Goal: Task Accomplishment & Management: Manage account settings

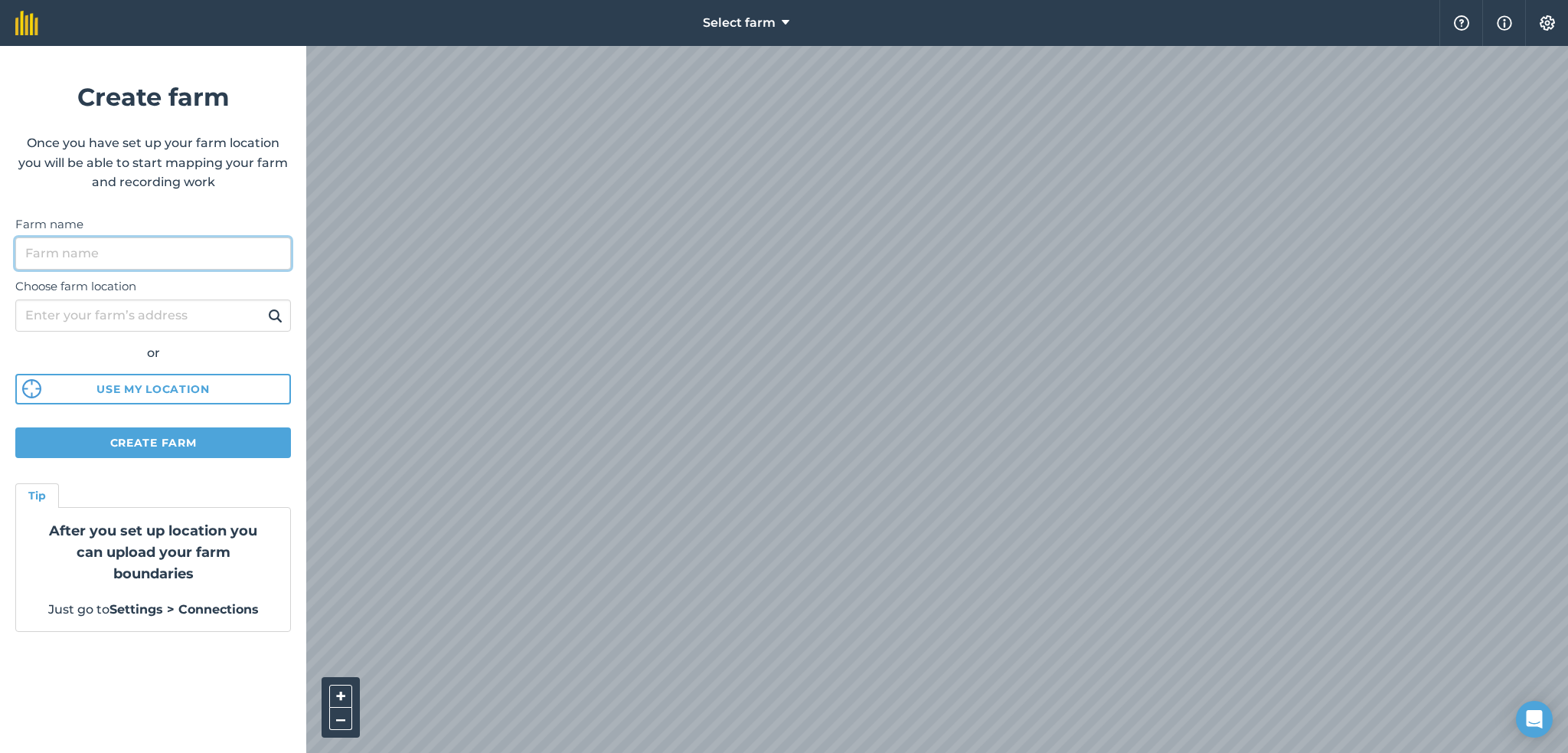
click at [157, 248] on input "Farm name" at bounding box center [153, 253] width 275 height 32
click at [157, 324] on input "Choose farm location" at bounding box center [153, 315] width 275 height 32
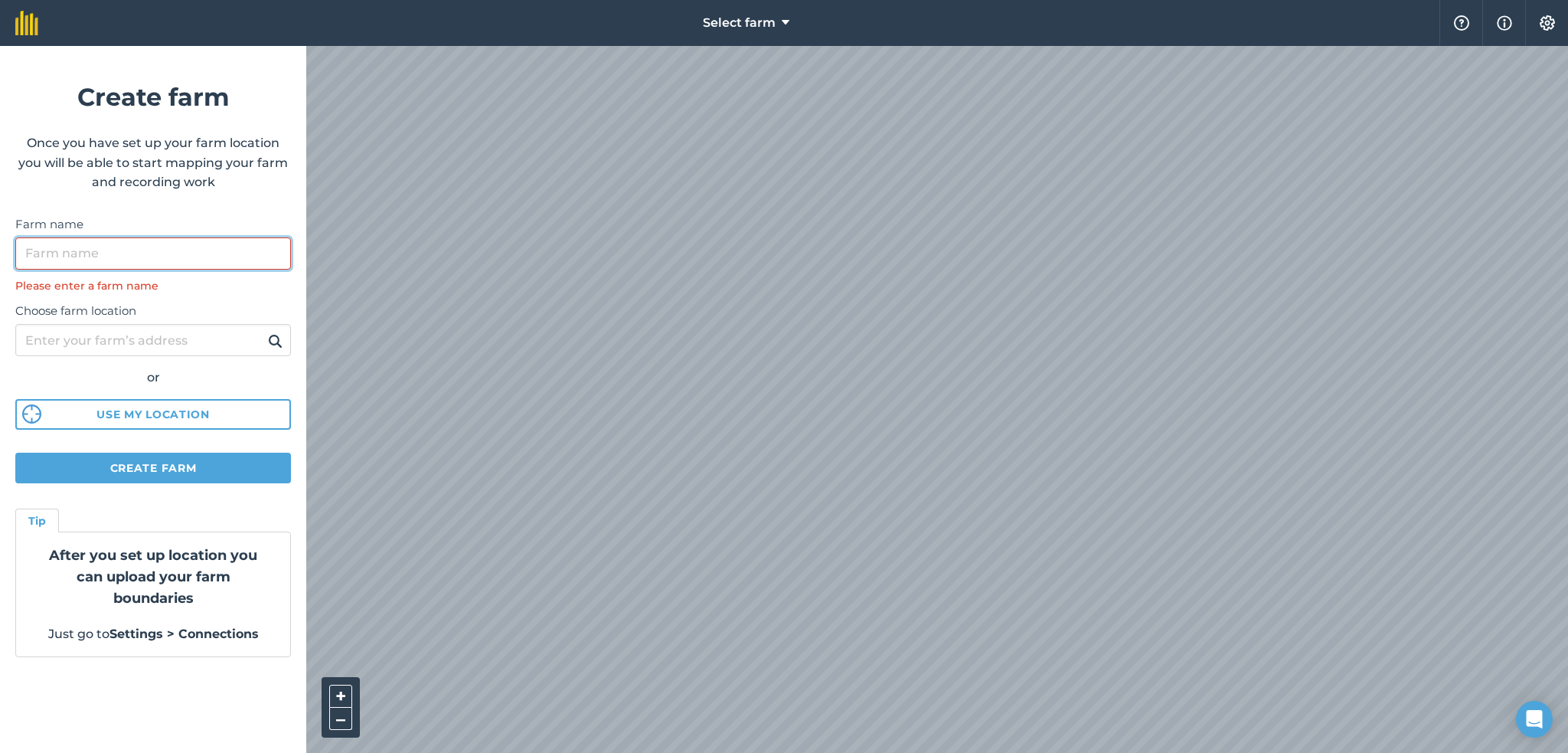
click at [134, 262] on input "Farm name" at bounding box center [153, 253] width 275 height 32
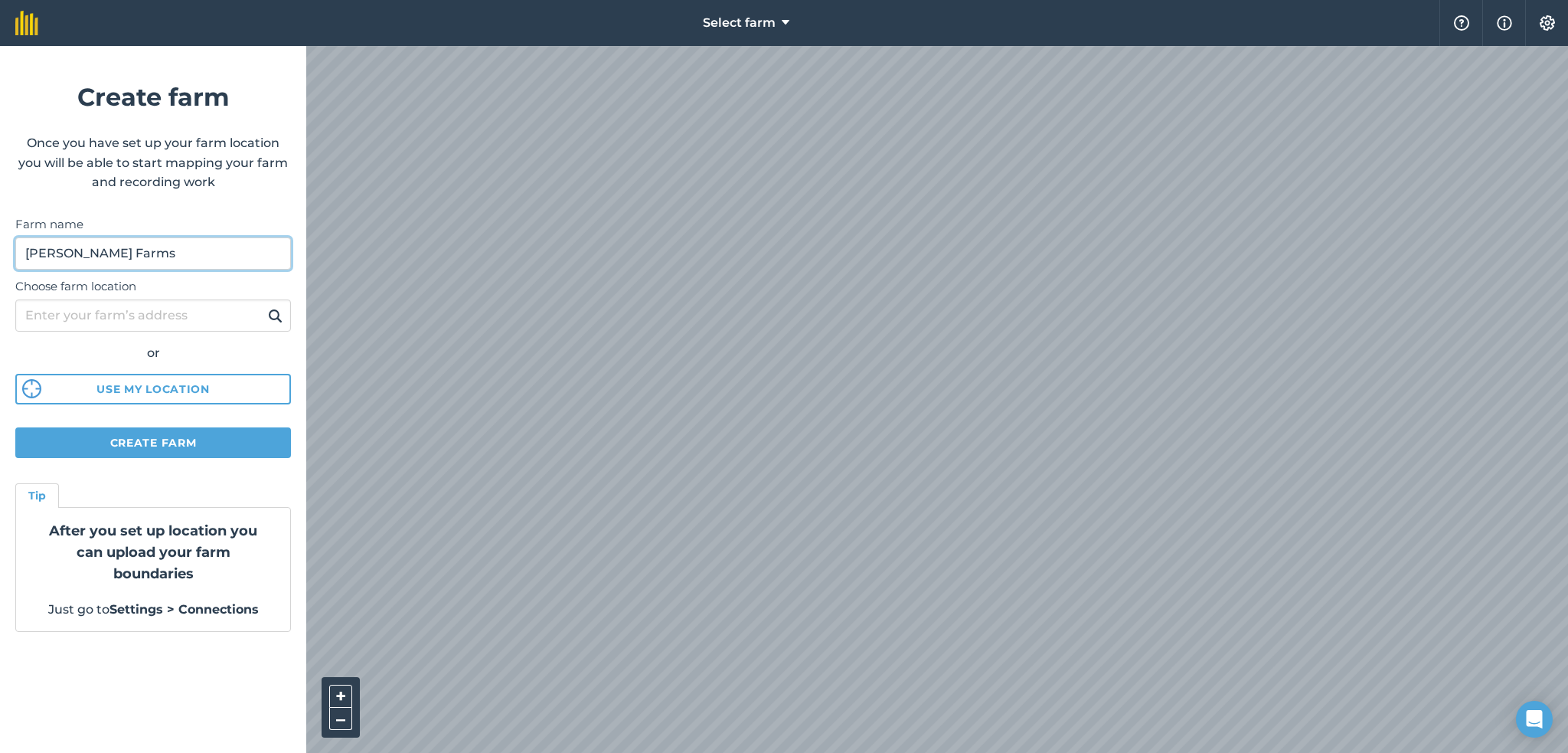
type input "Prado Farms"
click at [146, 311] on input "Choose farm location" at bounding box center [153, 315] width 275 height 32
click at [278, 315] on img at bounding box center [275, 315] width 14 height 18
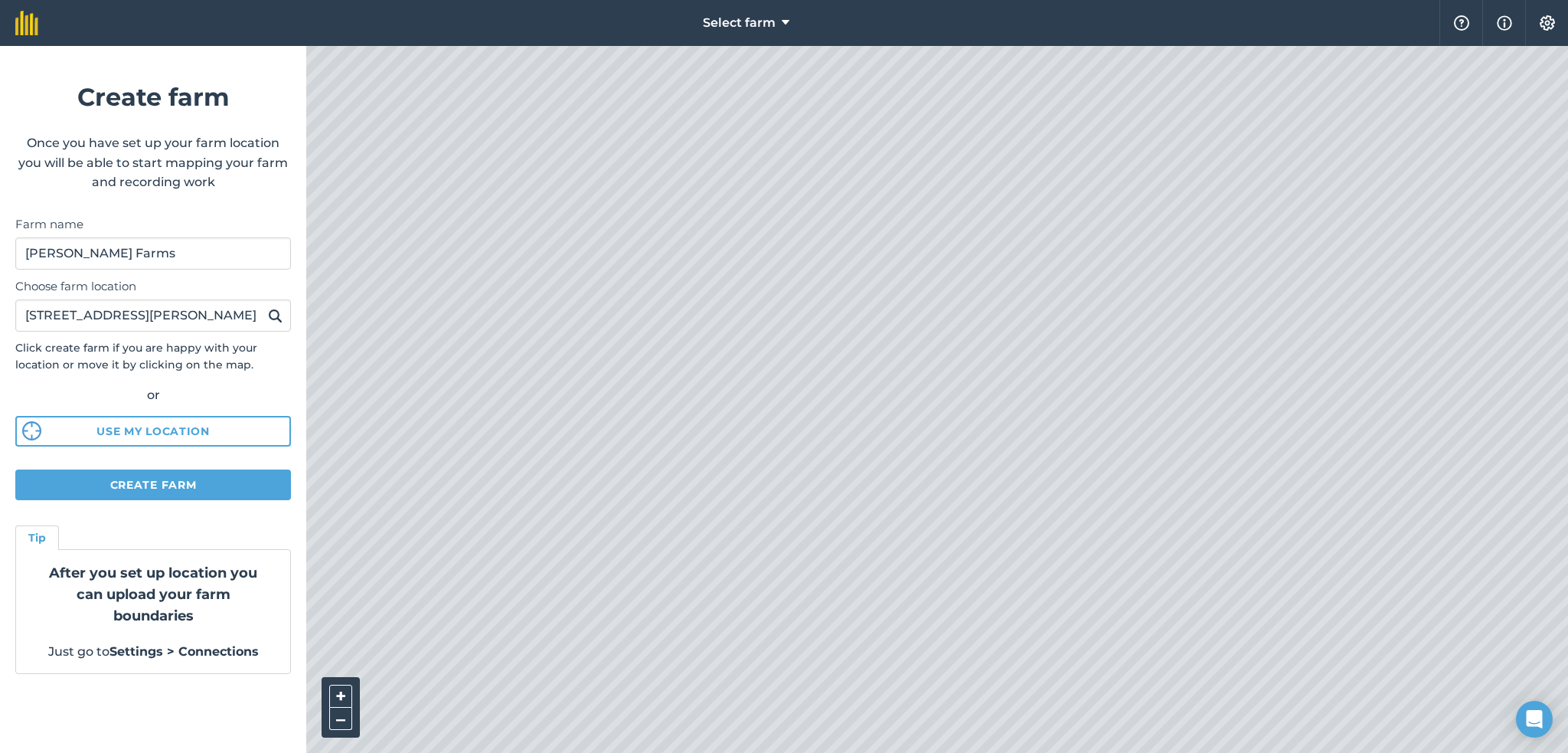
click at [204, 334] on div "Choose farm location 1650 Pringle Lane Click create farm if you are happy with …" at bounding box center [153, 358] width 275 height 177
click at [199, 319] on input "1650 Pringle Lane" at bounding box center [153, 315] width 275 height 32
type input "1650 Pringle Lane Immokalee Fl"
click at [263, 306] on button at bounding box center [275, 315] width 24 height 20
click at [753, 18] on span "Select farm" at bounding box center [738, 22] width 72 height 18
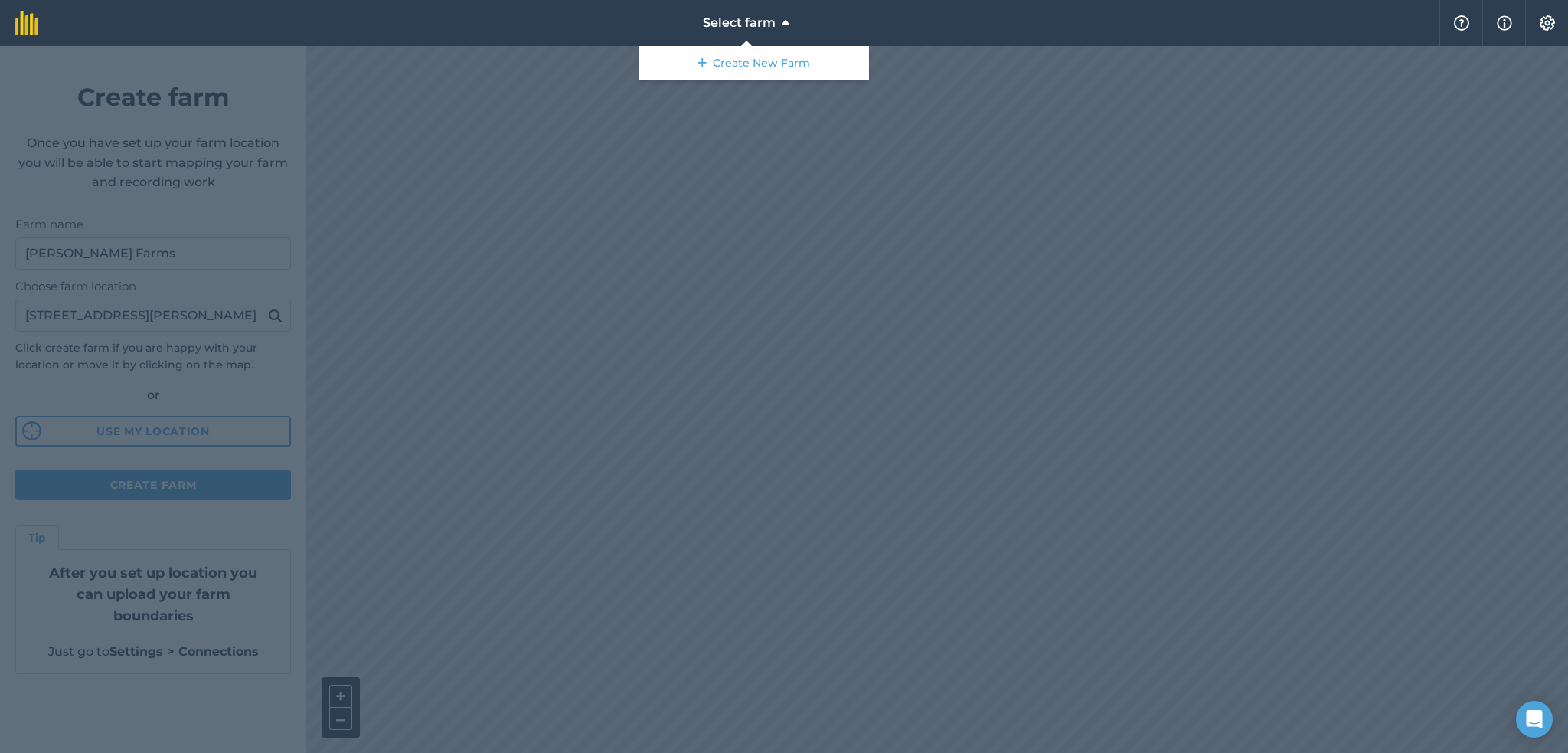
click at [464, 483] on div at bounding box center [784, 400] width 1568 height 707
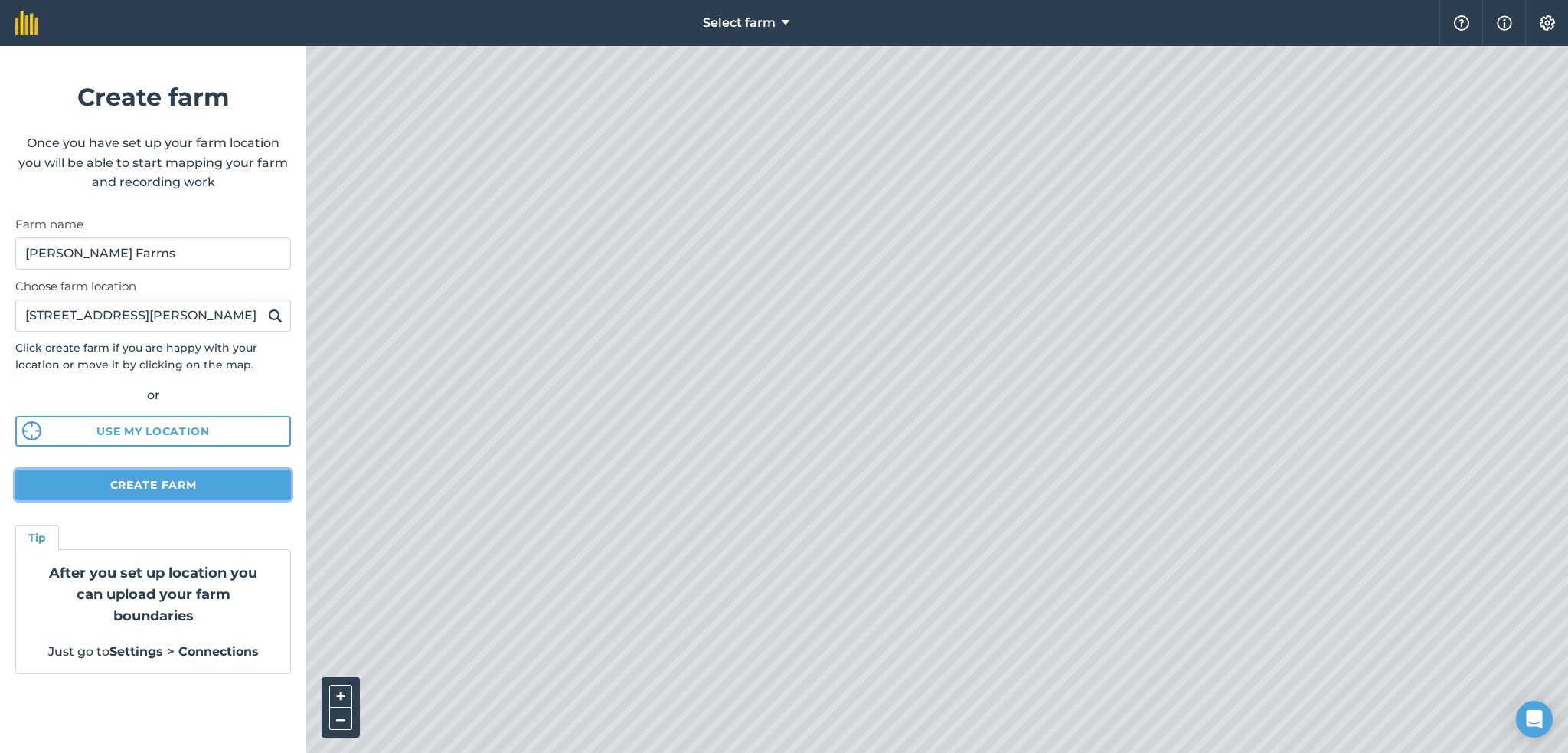
click at [207, 485] on button "Create farm" at bounding box center [153, 485] width 275 height 30
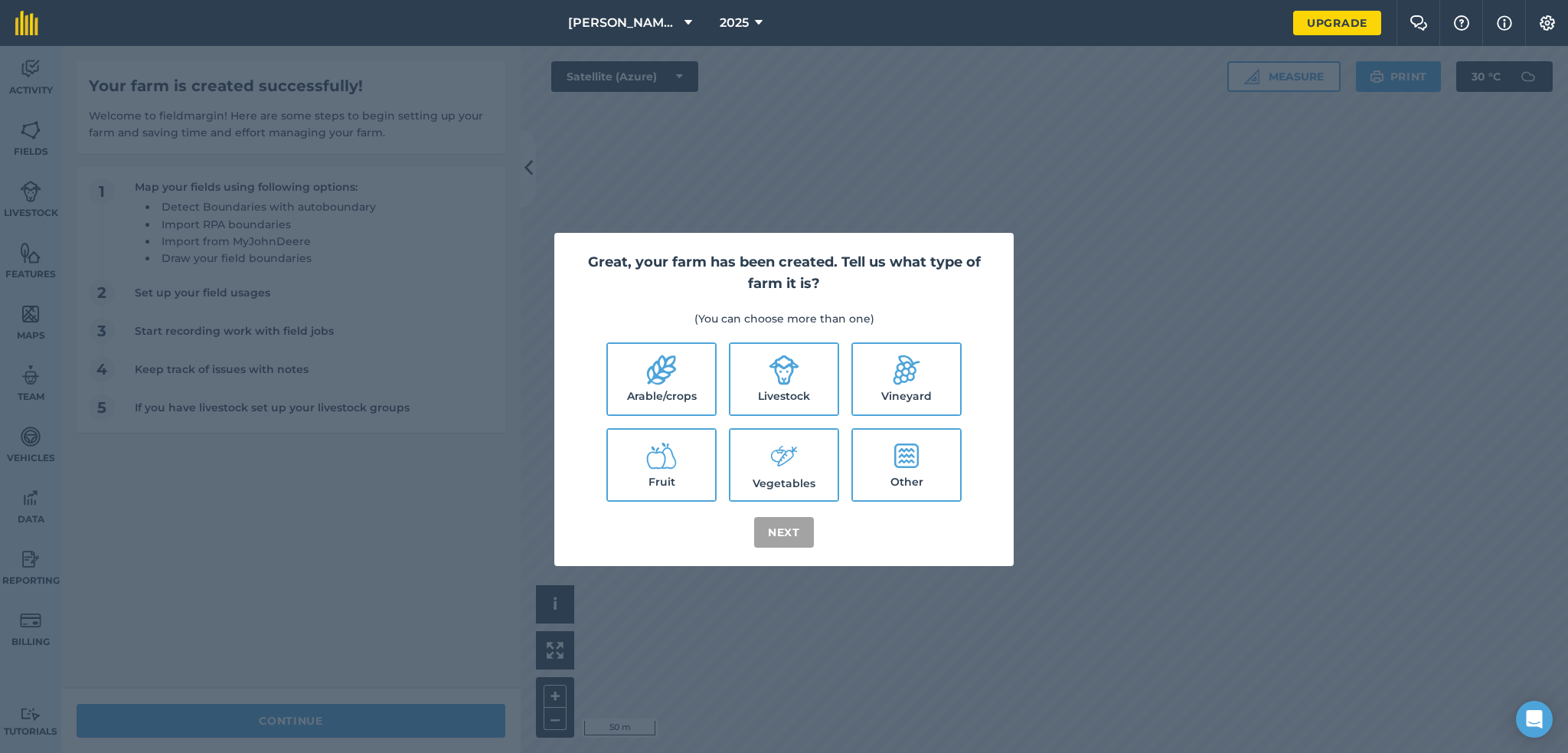
click at [781, 474] on label "Vegetables" at bounding box center [784, 465] width 107 height 71
checkbox input "true"
click at [659, 386] on label "Arable/crops" at bounding box center [661, 379] width 107 height 71
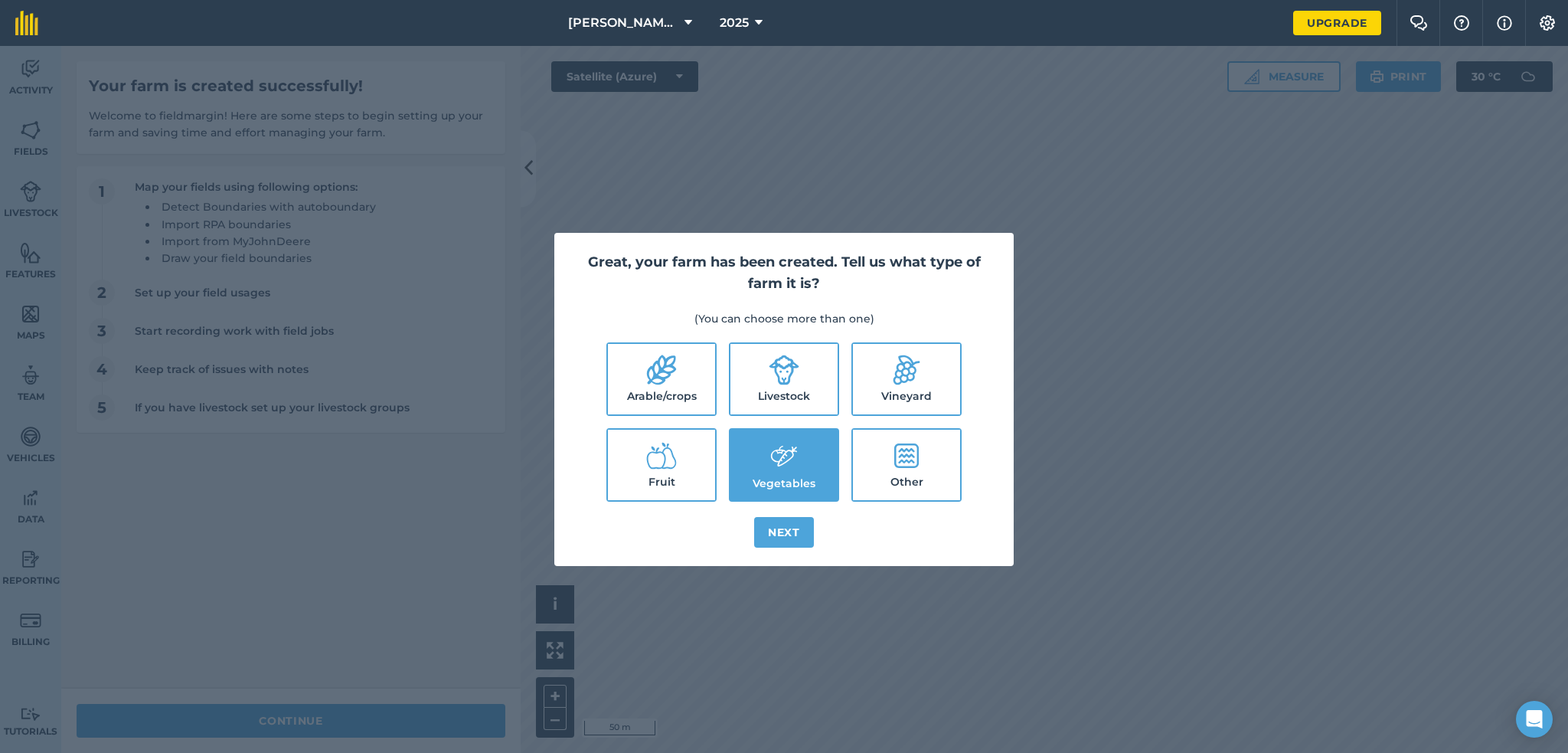
checkbox input "true"
click at [765, 376] on label "Livestock" at bounding box center [784, 379] width 107 height 71
checkbox input "true"
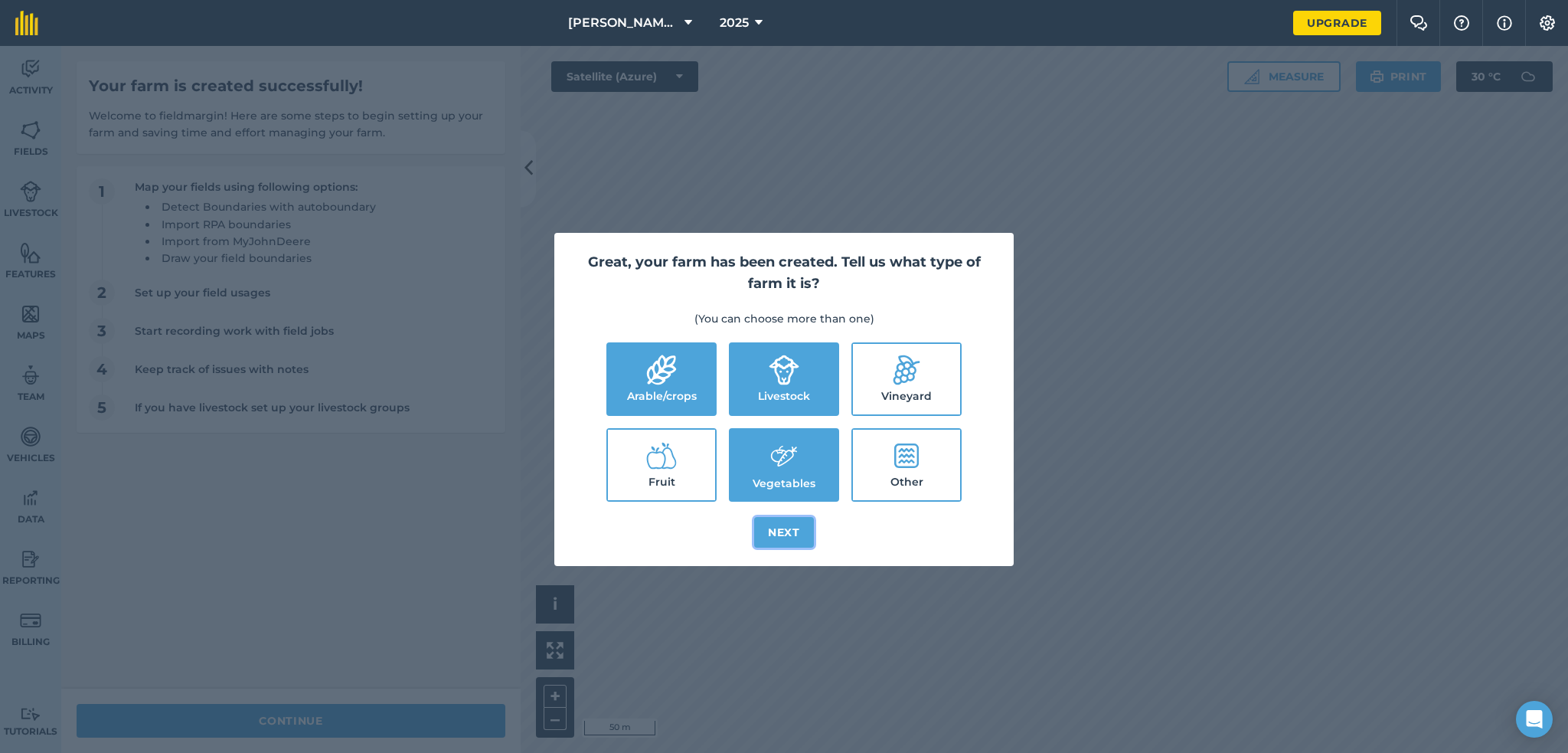
click at [769, 540] on button "Next" at bounding box center [784, 533] width 60 height 30
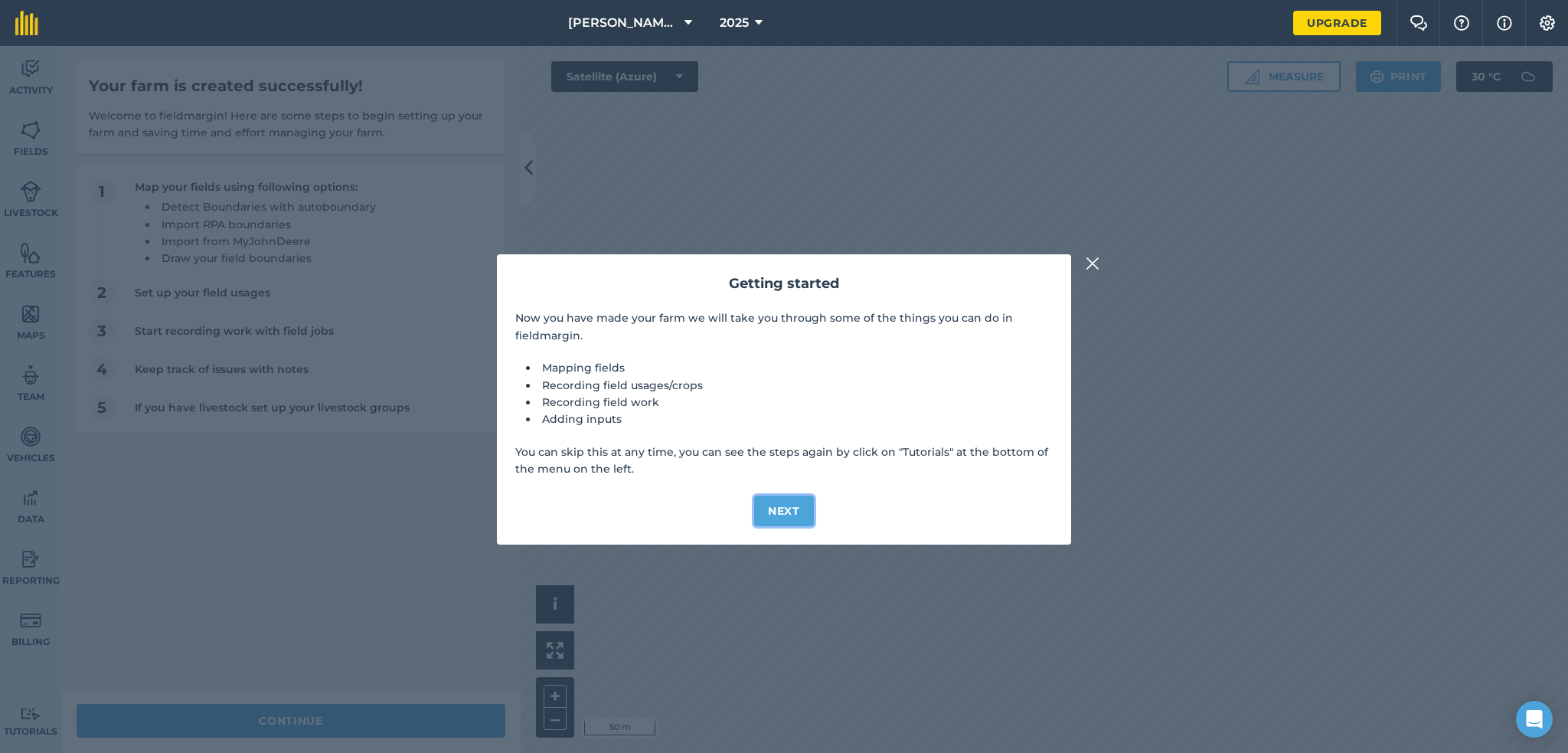
click at [789, 508] on button "Next" at bounding box center [784, 511] width 60 height 30
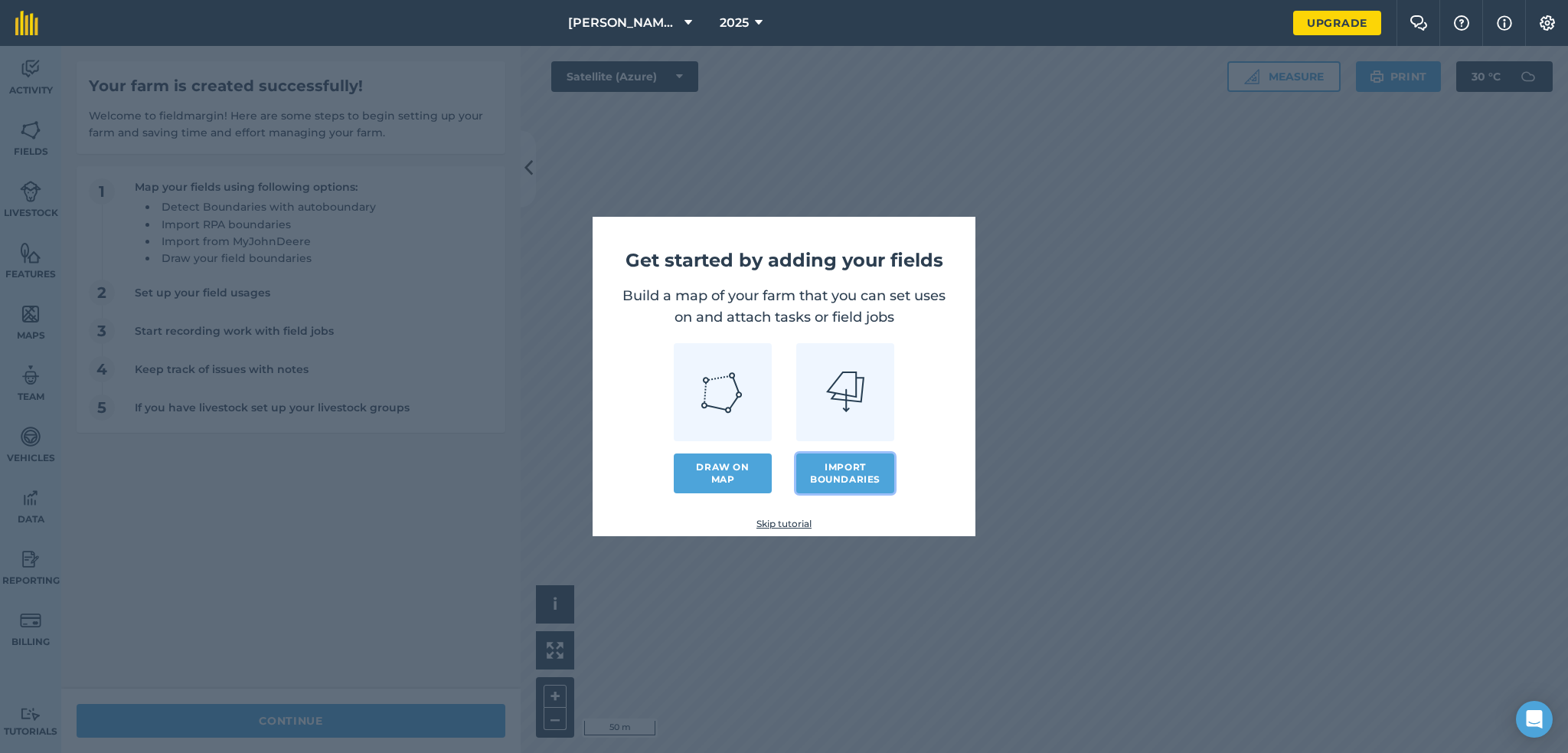
click at [842, 477] on button "Import boundaries" at bounding box center [845, 474] width 98 height 40
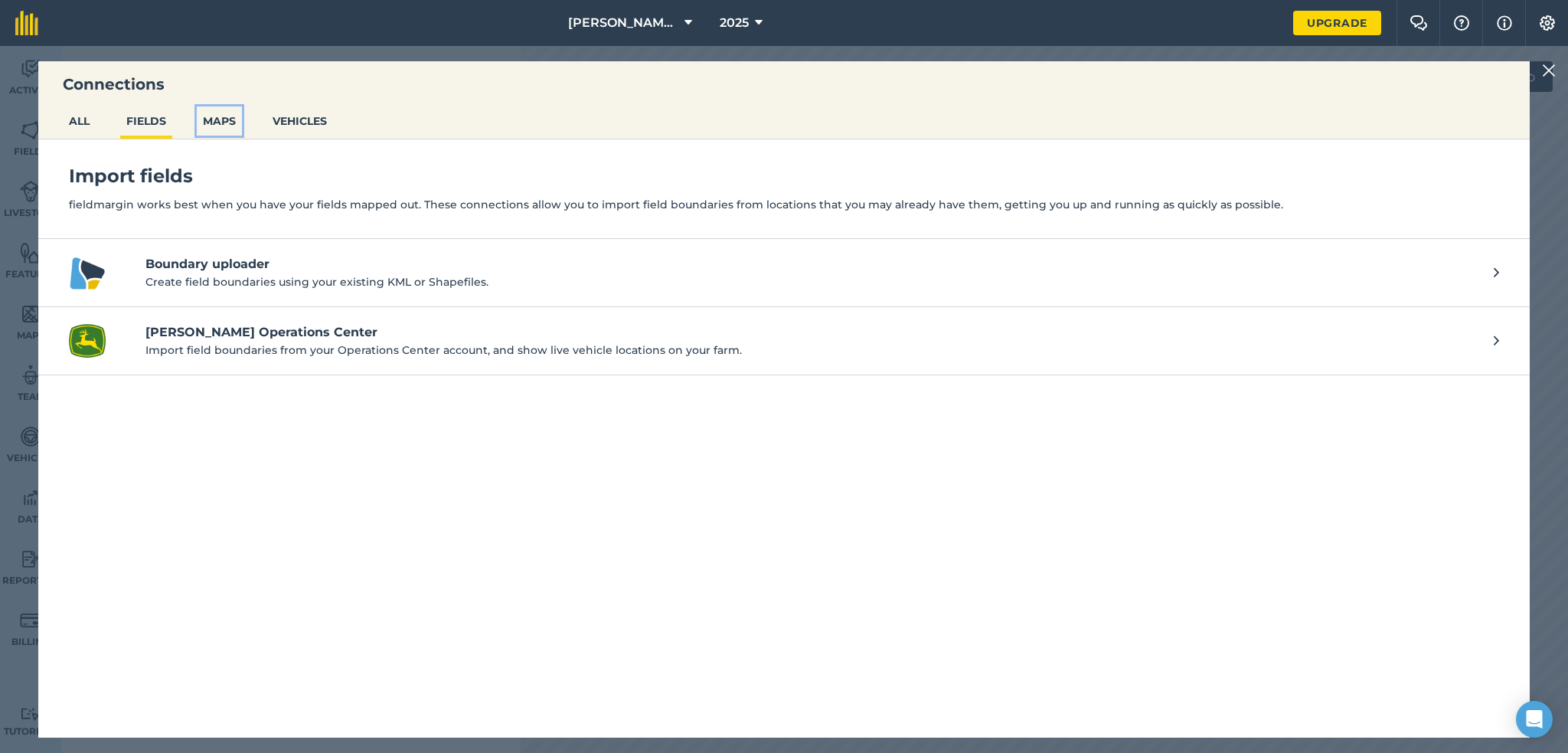
click at [233, 119] on button "MAPS" at bounding box center [219, 121] width 45 height 29
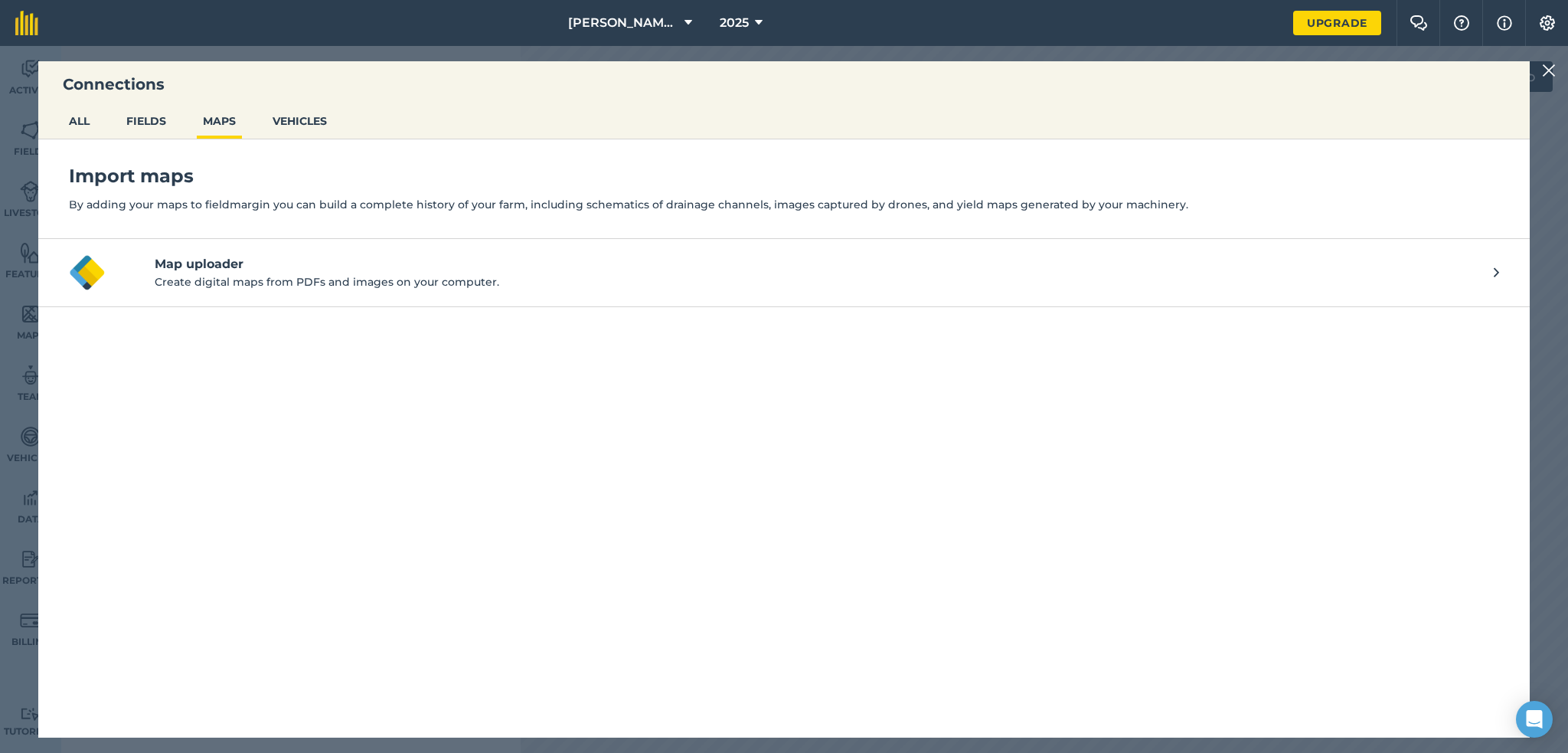
click at [1547, 69] on img at bounding box center [1548, 70] width 14 height 18
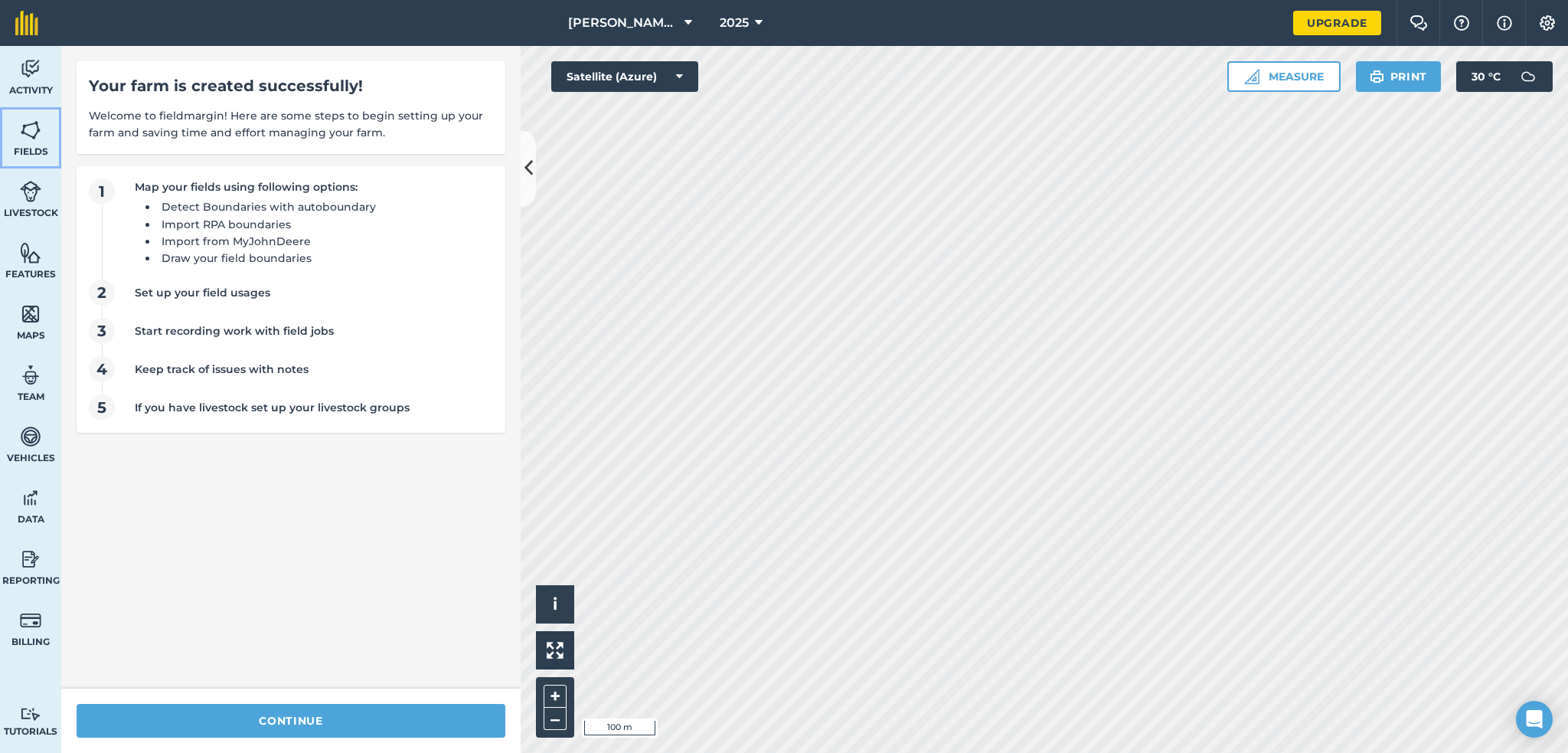
drag, startPoint x: 44, startPoint y: 142, endPoint x: 51, endPoint y: 185, distance: 43.6
click at [44, 142] on link "Fields" at bounding box center [30, 138] width 61 height 61
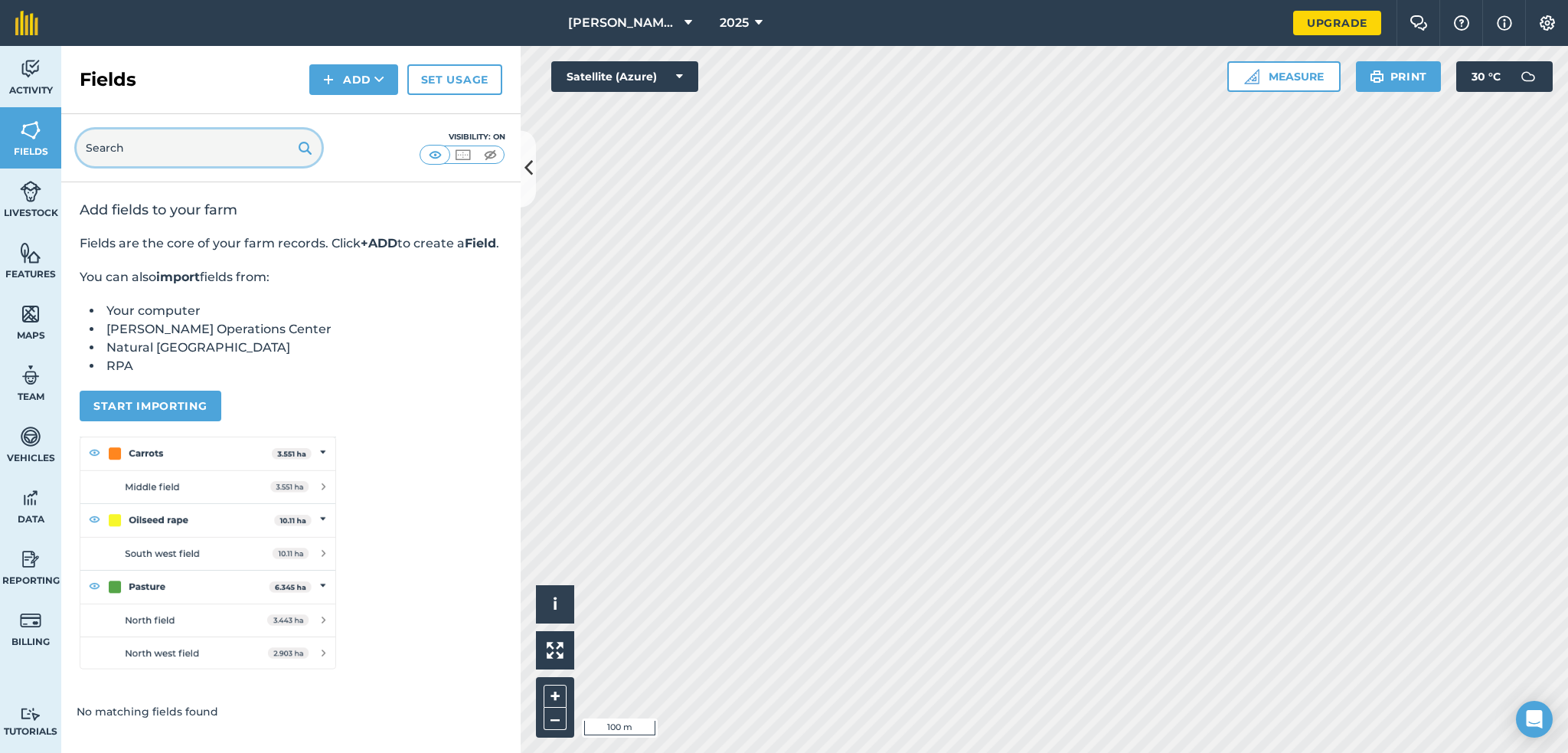
click at [132, 157] on input "text" at bounding box center [199, 148] width 245 height 37
click at [477, 70] on link "Set usage" at bounding box center [454, 80] width 95 height 30
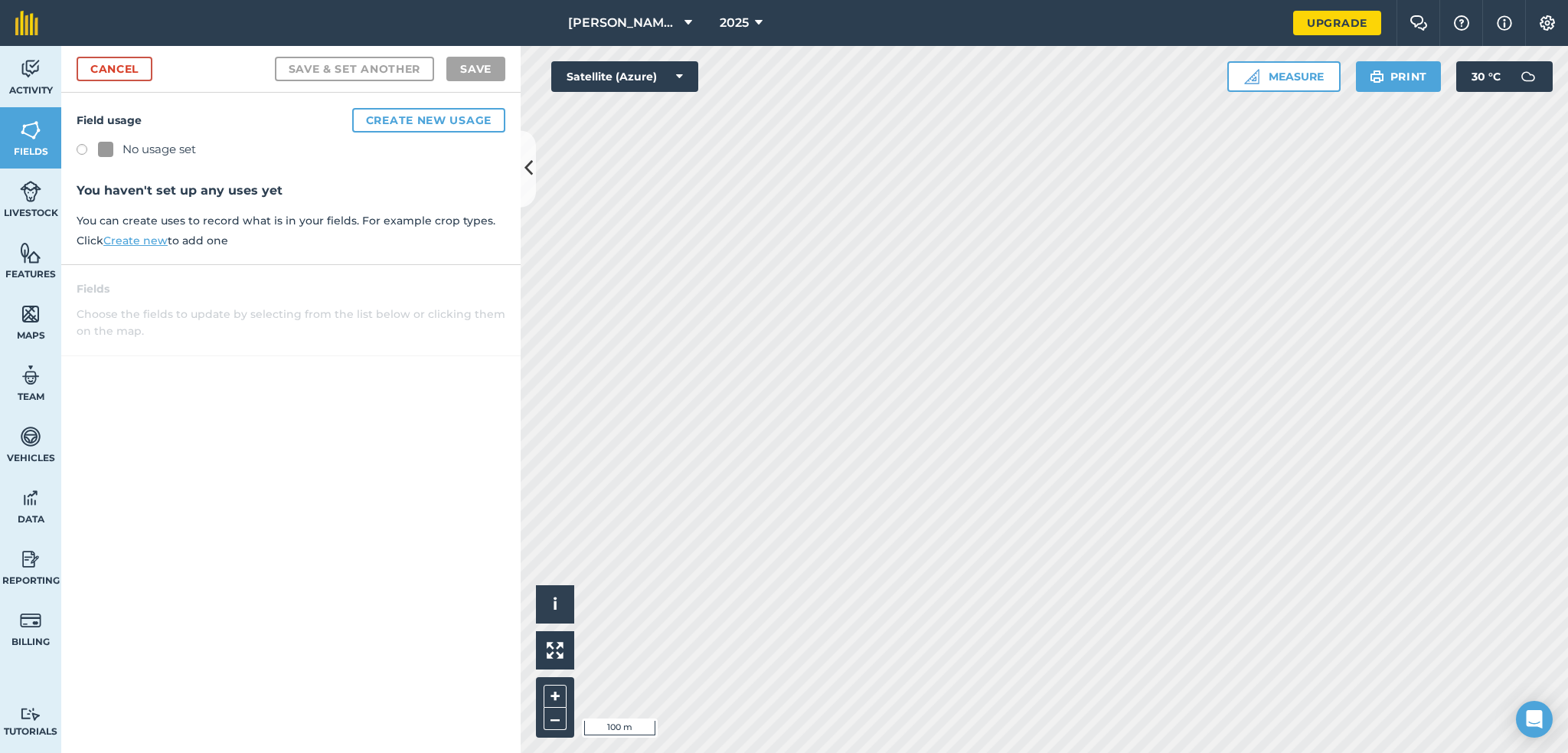
click at [84, 150] on label at bounding box center [87, 151] width 21 height 15
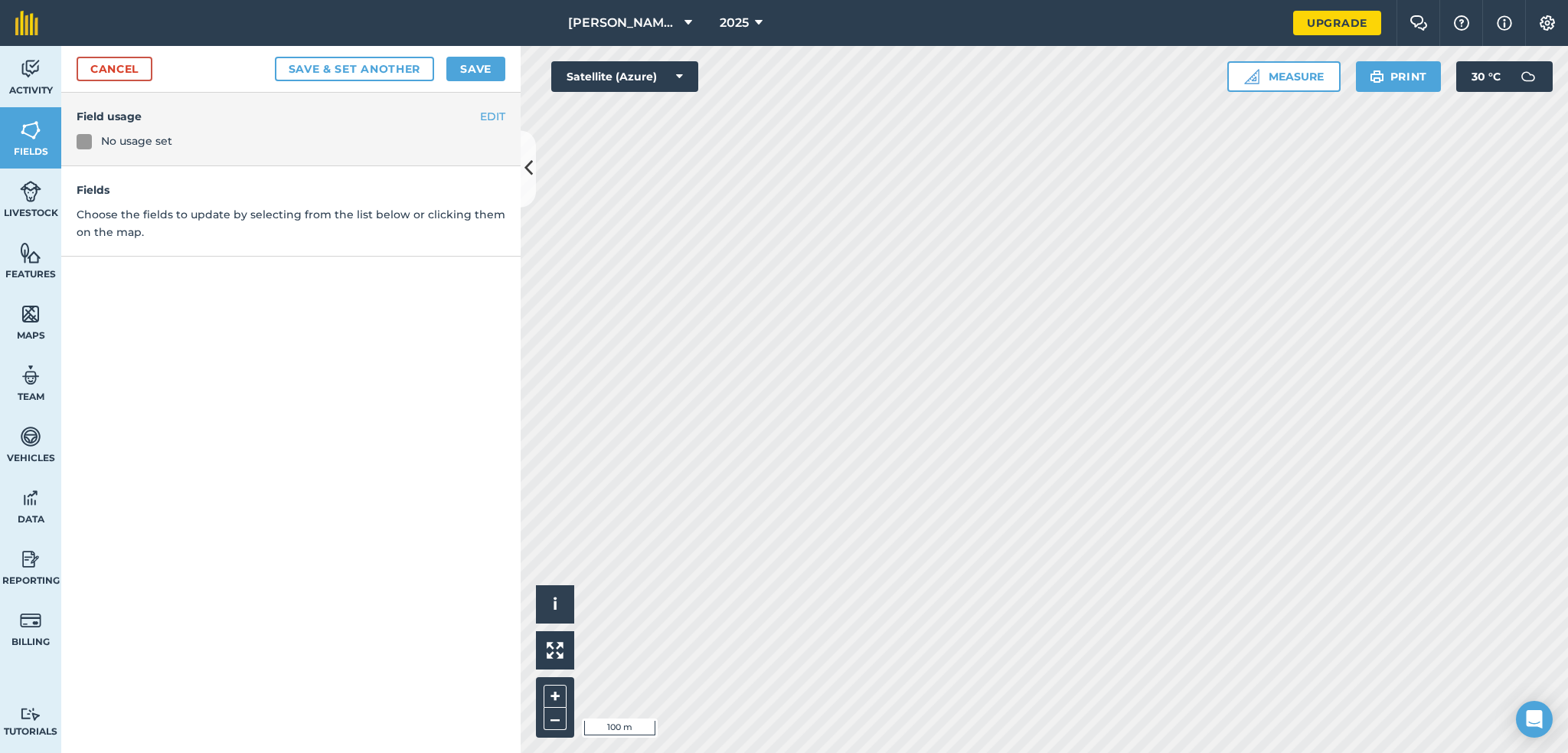
click at [103, 140] on div "No usage set" at bounding box center [136, 140] width 71 height 17
click at [91, 140] on div "No usage set" at bounding box center [290, 140] width 429 height 17
click at [86, 140] on div at bounding box center [84, 141] width 15 height 15
drag, startPoint x: 37, startPoint y: 210, endPoint x: 37, endPoint y: 221, distance: 11.0
click at [37, 210] on span "Livestock" at bounding box center [30, 213] width 61 height 12
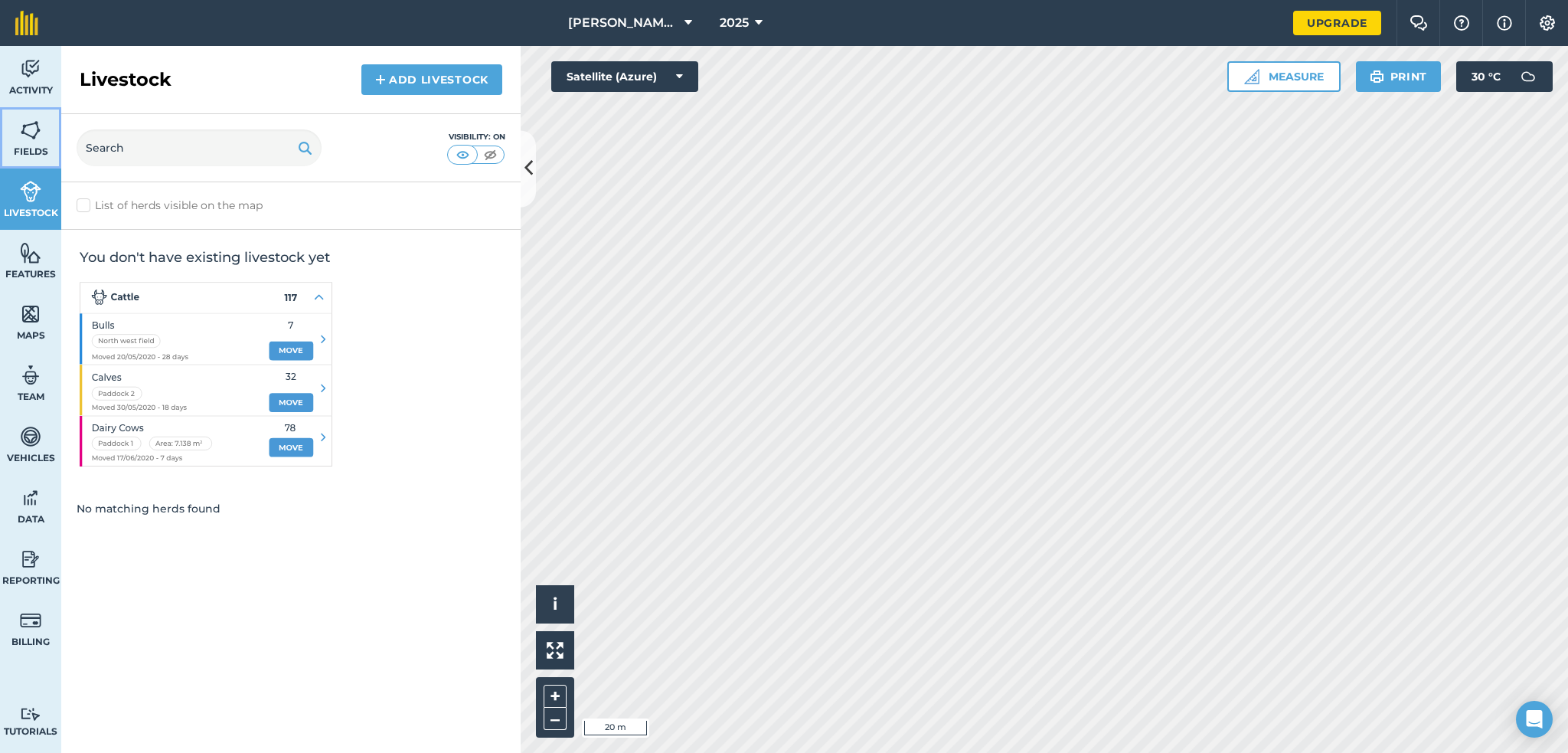
click at [16, 147] on span "Fields" at bounding box center [30, 151] width 61 height 12
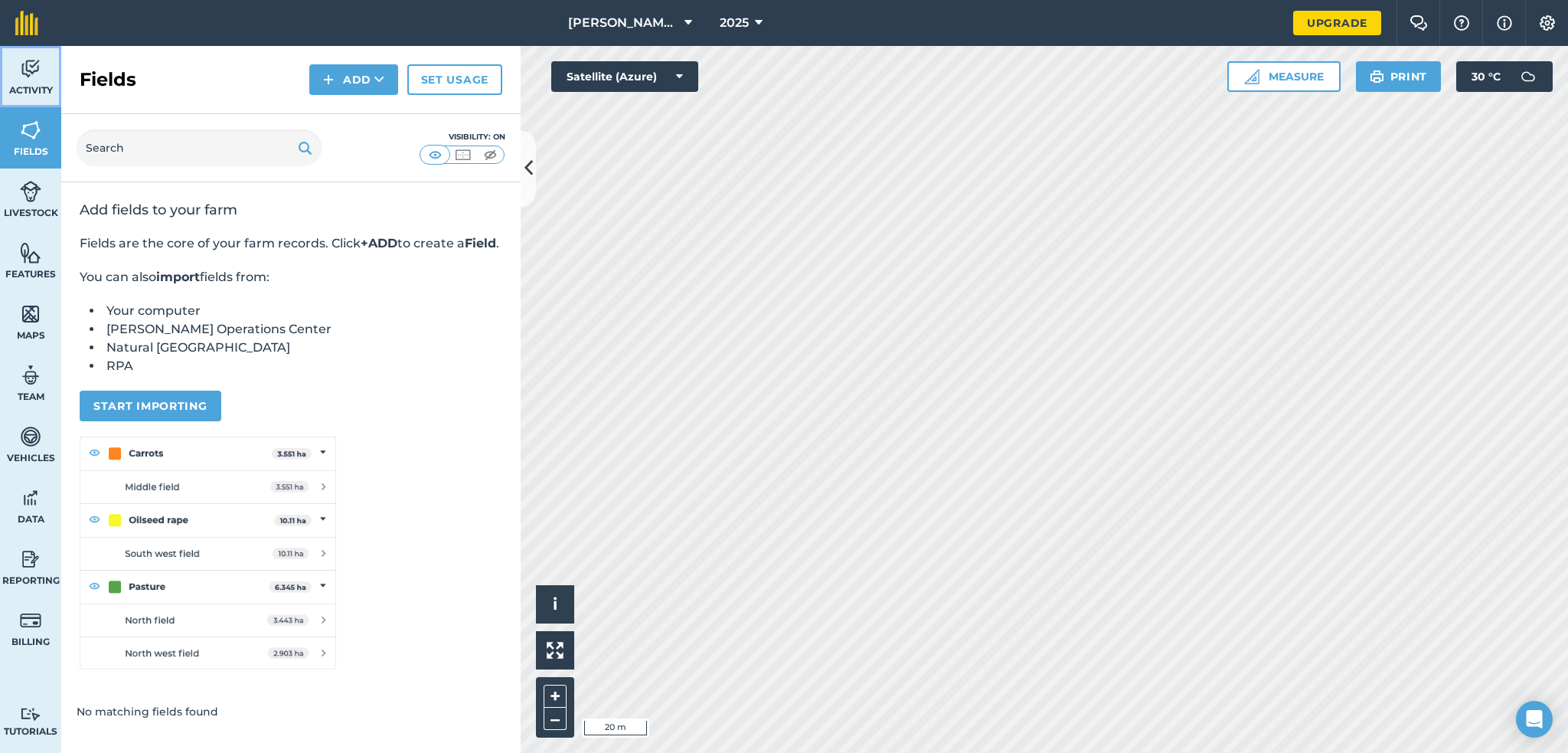
click at [20, 84] on span "Activity" at bounding box center [30, 90] width 61 height 12
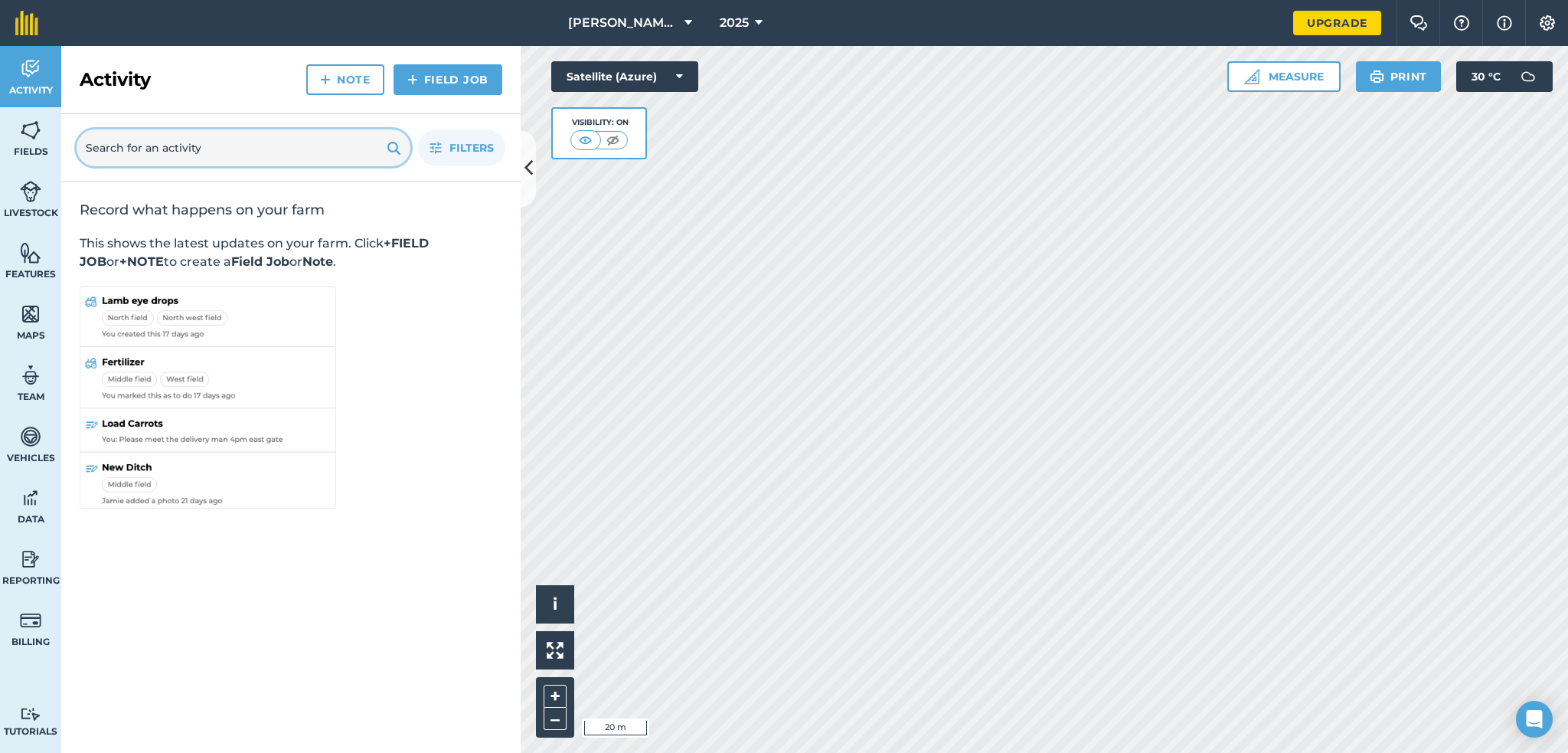
click at [200, 162] on input "text" at bounding box center [243, 148] width 334 height 37
type input "d"
type input "zoyshia sod"
drag, startPoint x: 171, startPoint y: 146, endPoint x: -10, endPoint y: 141, distance: 181.1
click at [0, 141] on html "Prado Farms 2025 Upgrade Farm Chat Help Info Settings Map printing is not avail…" at bounding box center [784, 376] width 1568 height 753
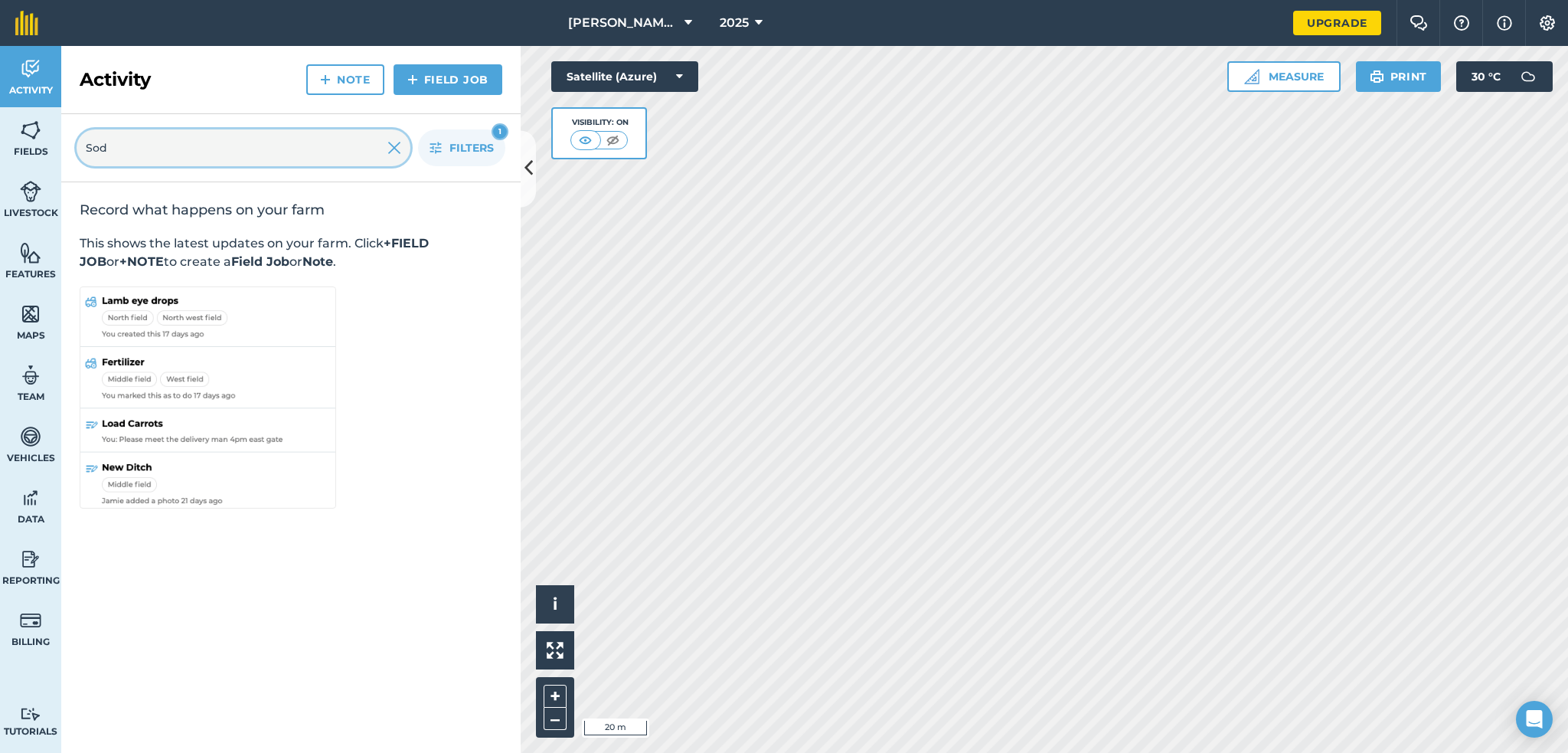
type input "Sod"
click at [178, 154] on input "Sod" at bounding box center [243, 148] width 334 height 37
click at [490, 155] on span "Filters" at bounding box center [472, 147] width 45 height 17
click at [379, 153] on input "Sod" at bounding box center [243, 148] width 334 height 37
click at [446, 88] on link "Field Job" at bounding box center [448, 80] width 109 height 30
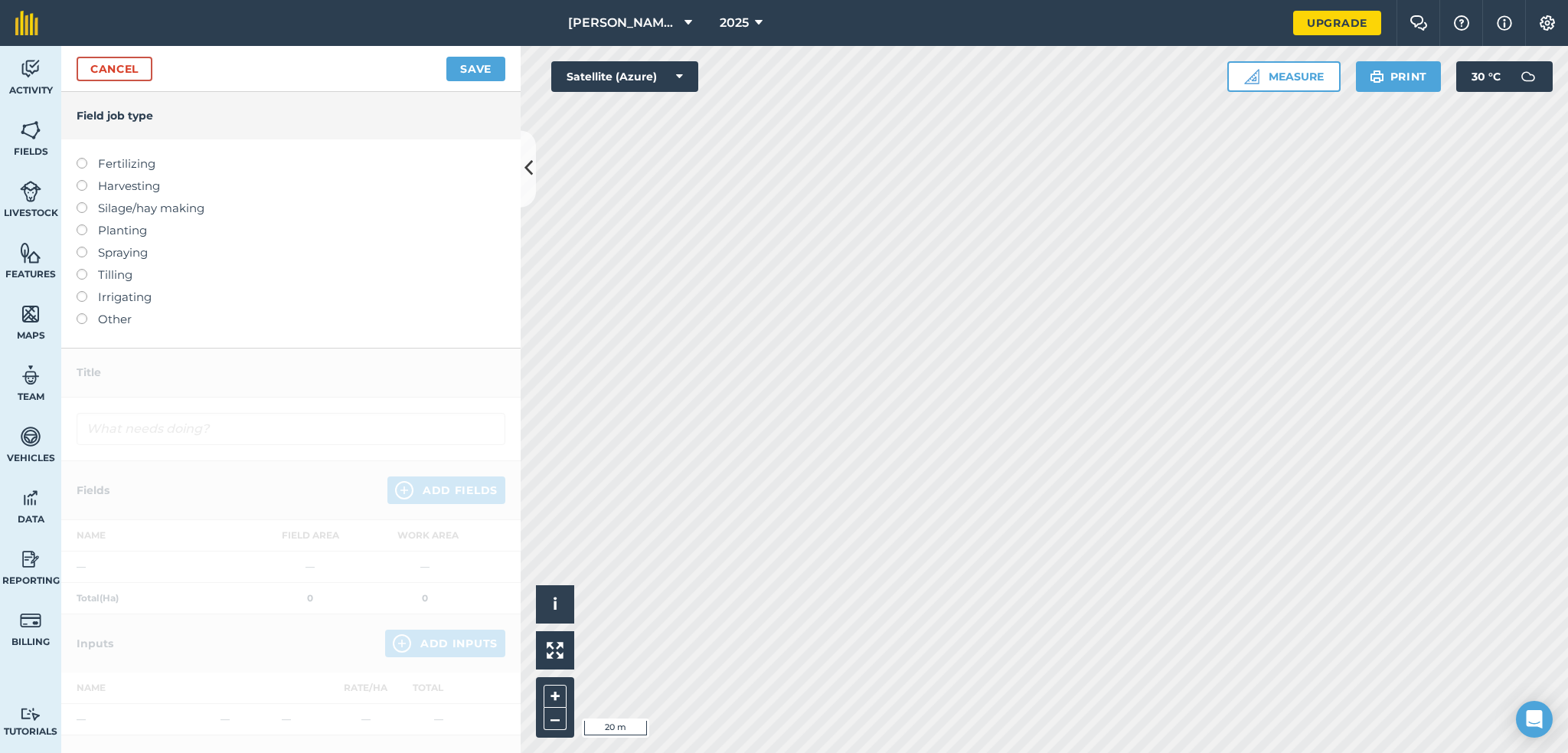
click at [80, 180] on label at bounding box center [87, 180] width 21 height 0
type input "Harvesting"
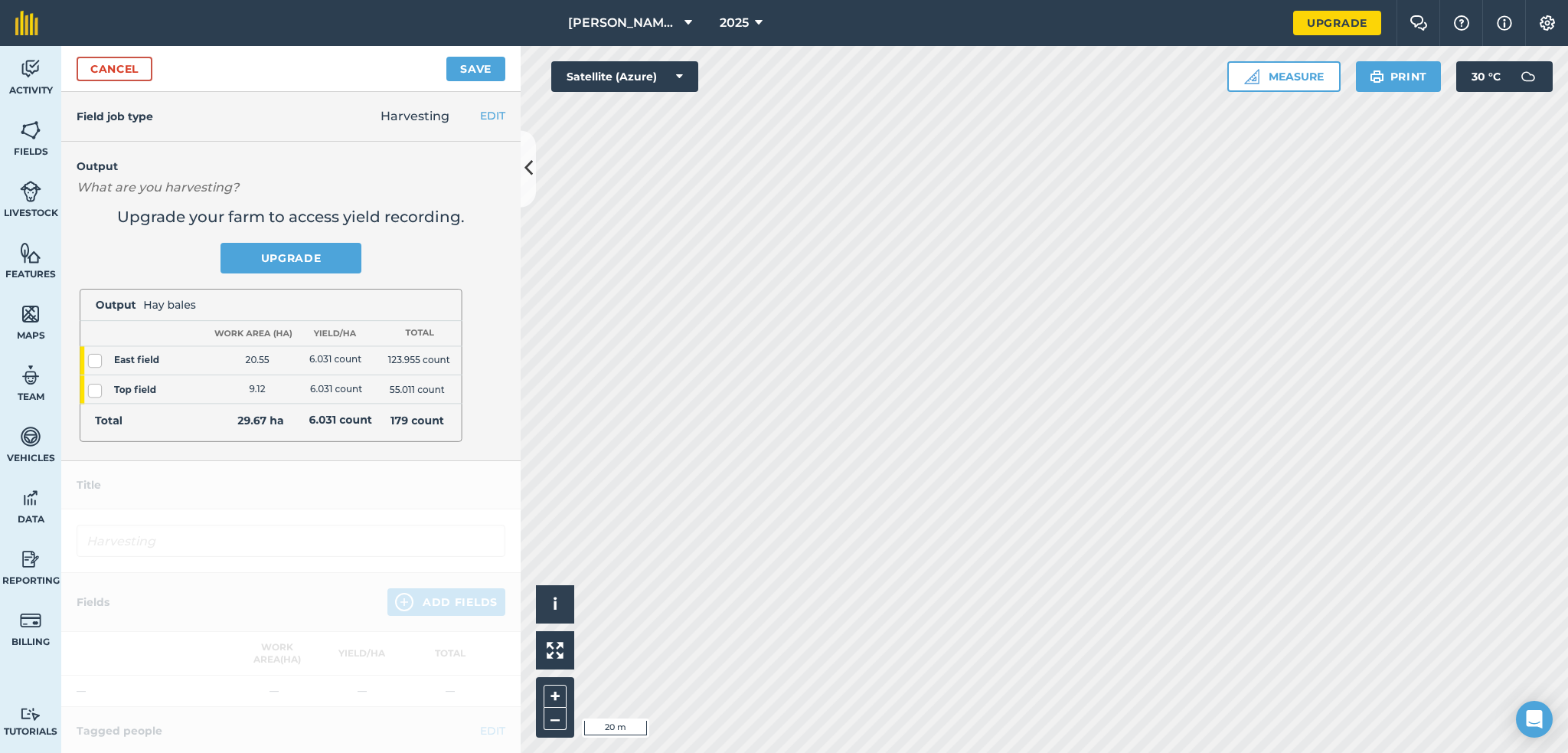
click at [113, 81] on div "Cancel Save" at bounding box center [290, 69] width 459 height 46
click at [113, 79] on link "Cancel" at bounding box center [114, 68] width 76 height 25
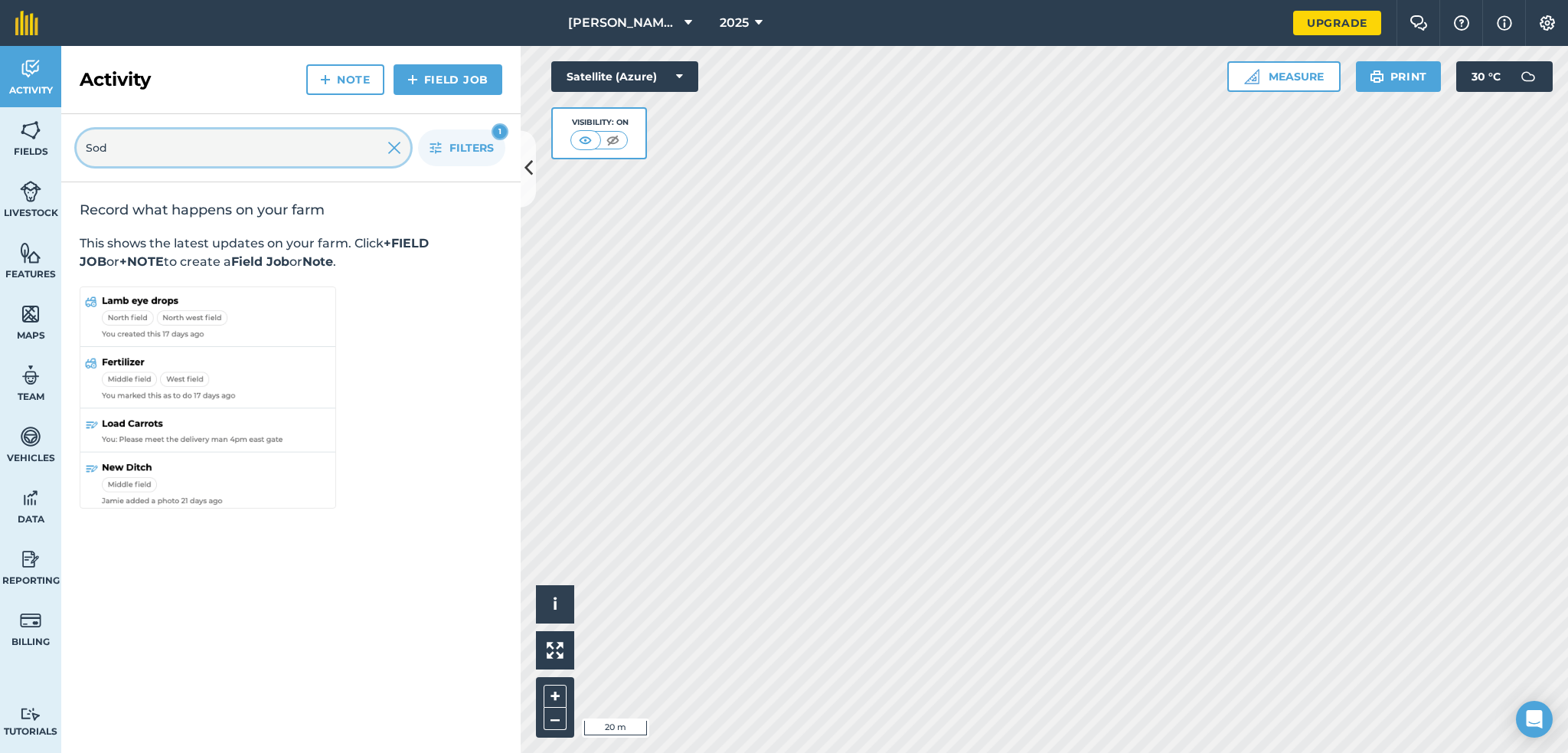
click at [133, 136] on input "Sod" at bounding box center [243, 148] width 334 height 37
type input "S"
click at [34, 236] on link "Features" at bounding box center [30, 260] width 61 height 61
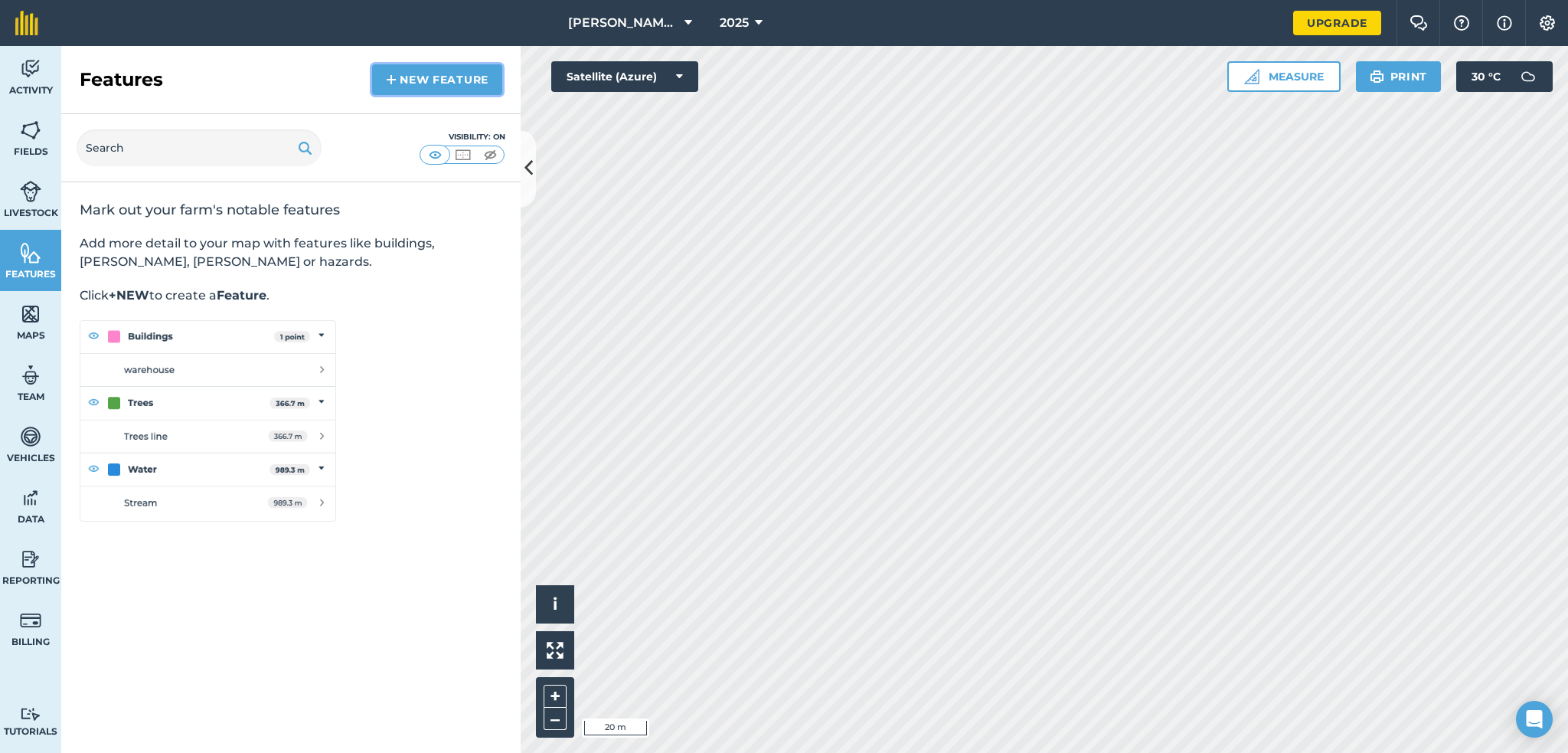
click at [413, 88] on link "New feature" at bounding box center [438, 80] width 130 height 30
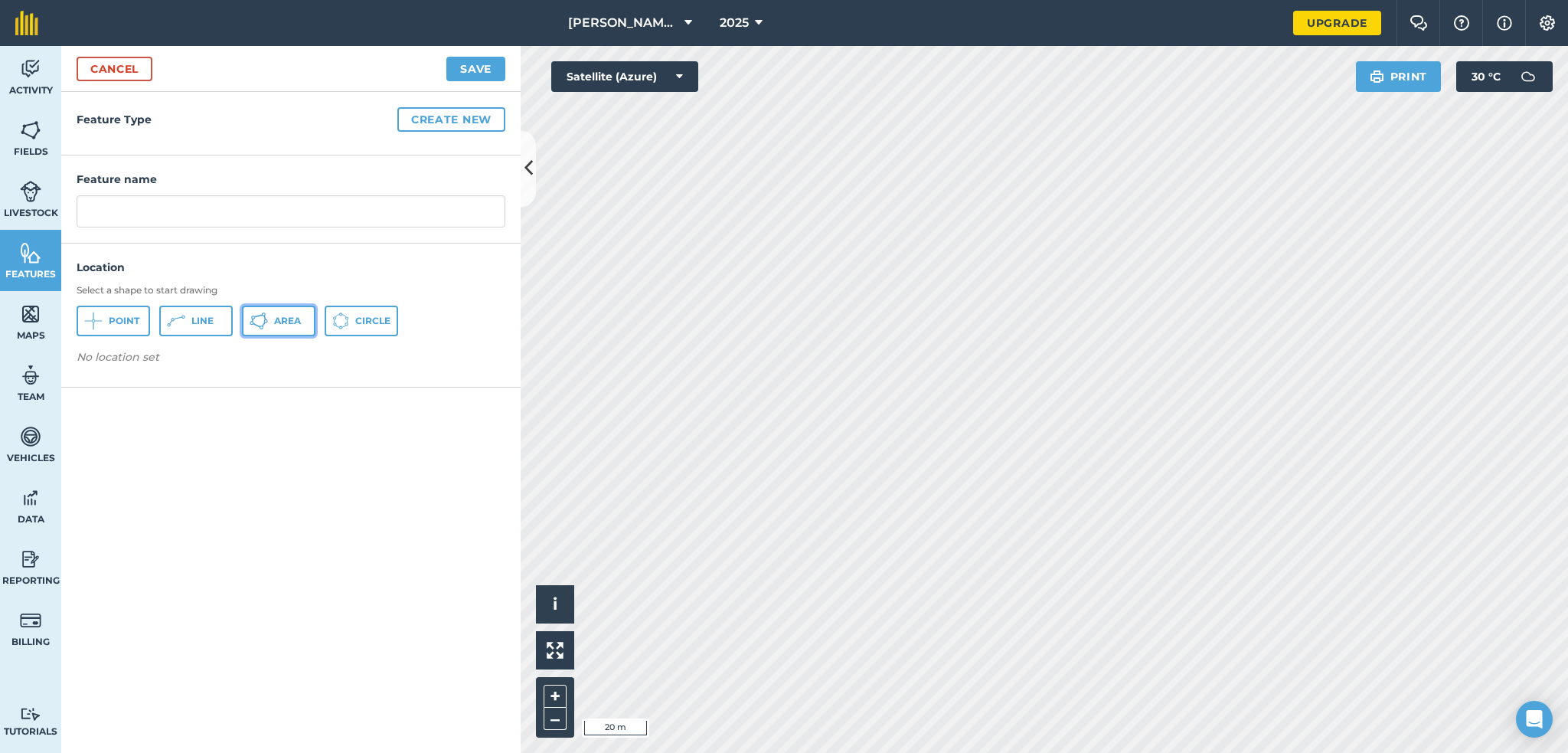
click at [92, 321] on icon at bounding box center [92, 321] width 0 height 0
click at [173, 201] on input "text" at bounding box center [290, 211] width 429 height 32
click at [470, 69] on button "Save" at bounding box center [476, 68] width 59 height 25
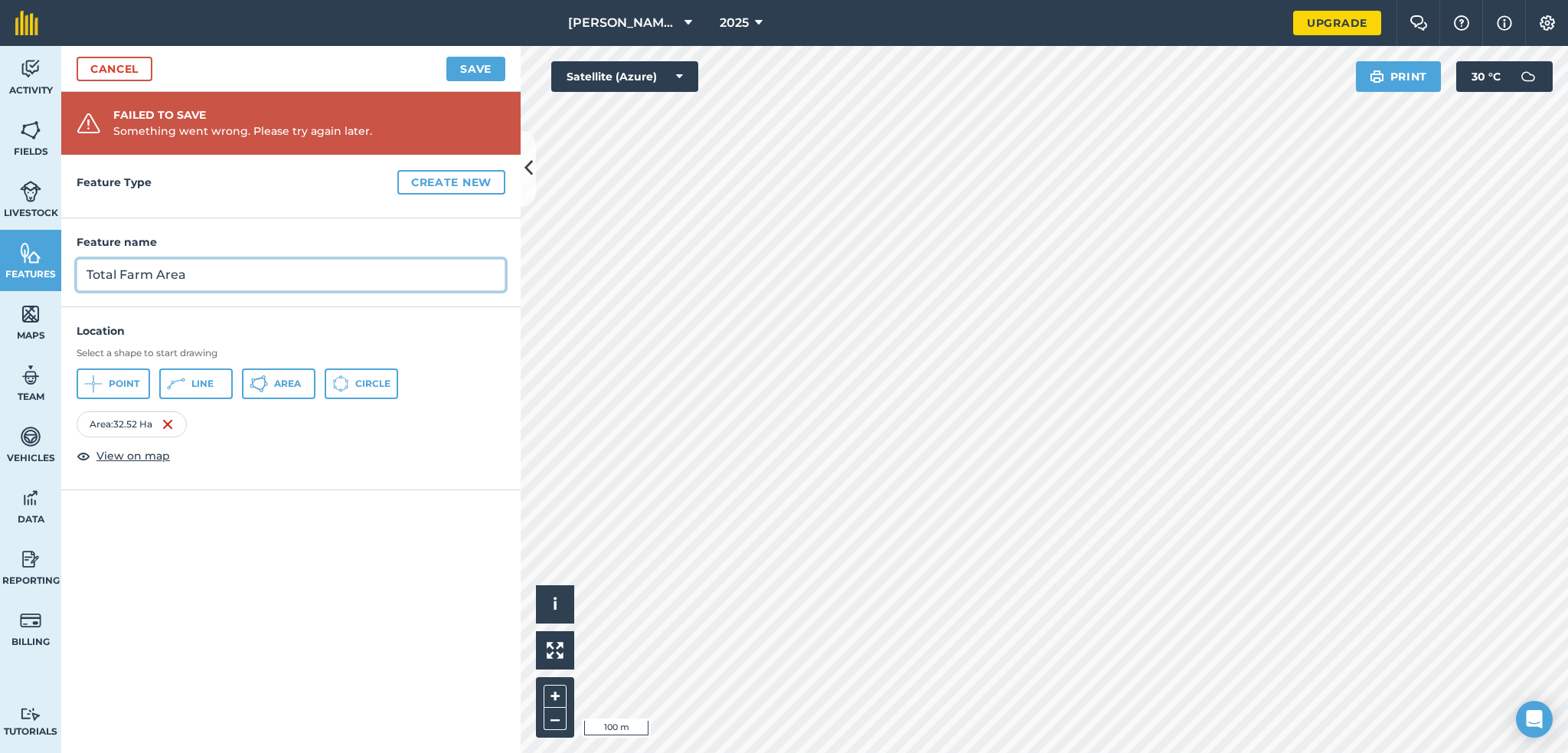
click at [245, 269] on input "Total Farm Area" at bounding box center [290, 275] width 429 height 32
drag, startPoint x: 208, startPoint y: 269, endPoint x: 111, endPoint y: 269, distance: 97.0
click at [111, 269] on input "Total Farm Area" at bounding box center [290, 275] width 429 height 32
type input "T"
type input "Farm Total"
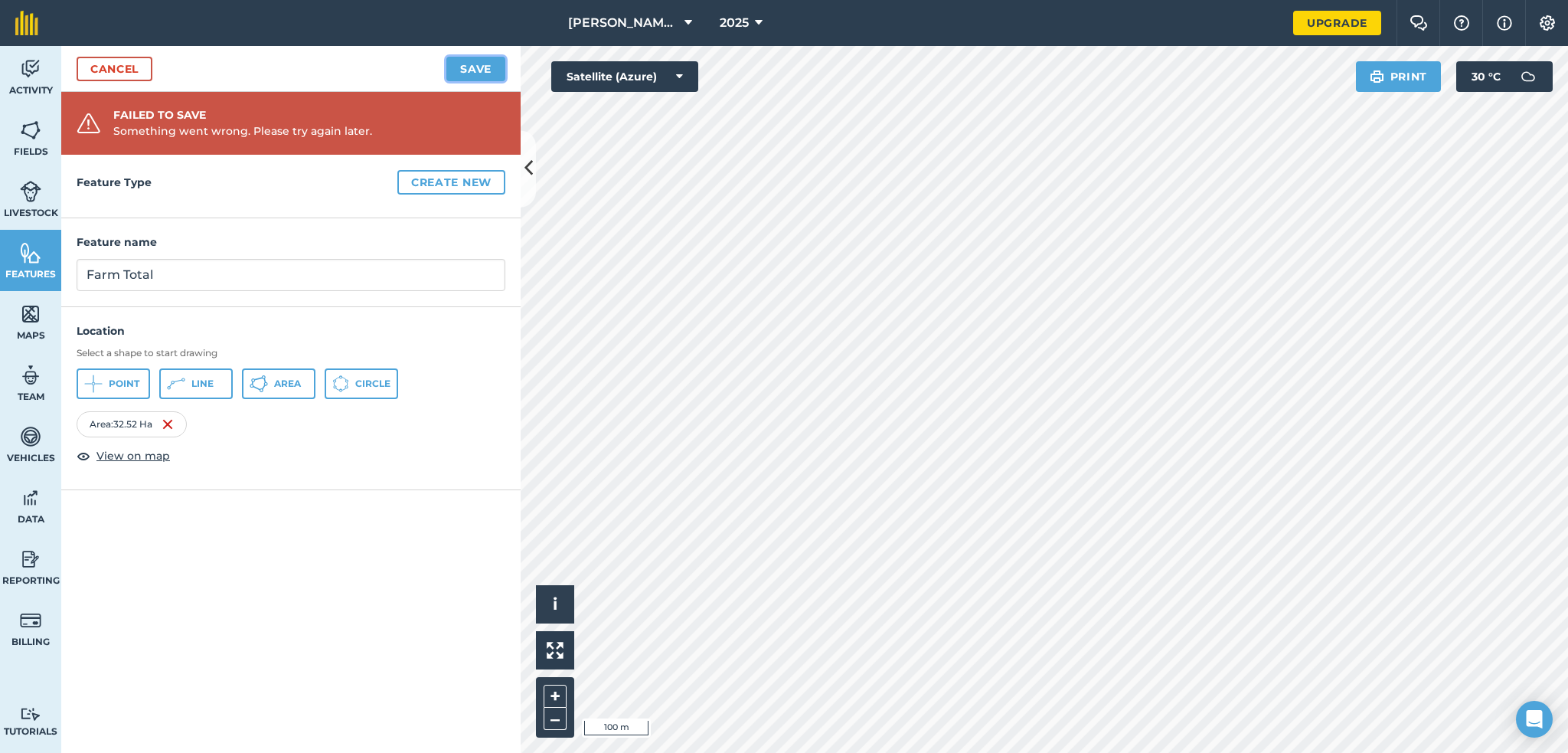
click at [457, 60] on button "Save" at bounding box center [476, 68] width 59 height 25
click at [465, 60] on button "Save" at bounding box center [476, 68] width 59 height 25
click at [135, 64] on link "Cancel" at bounding box center [114, 68] width 76 height 25
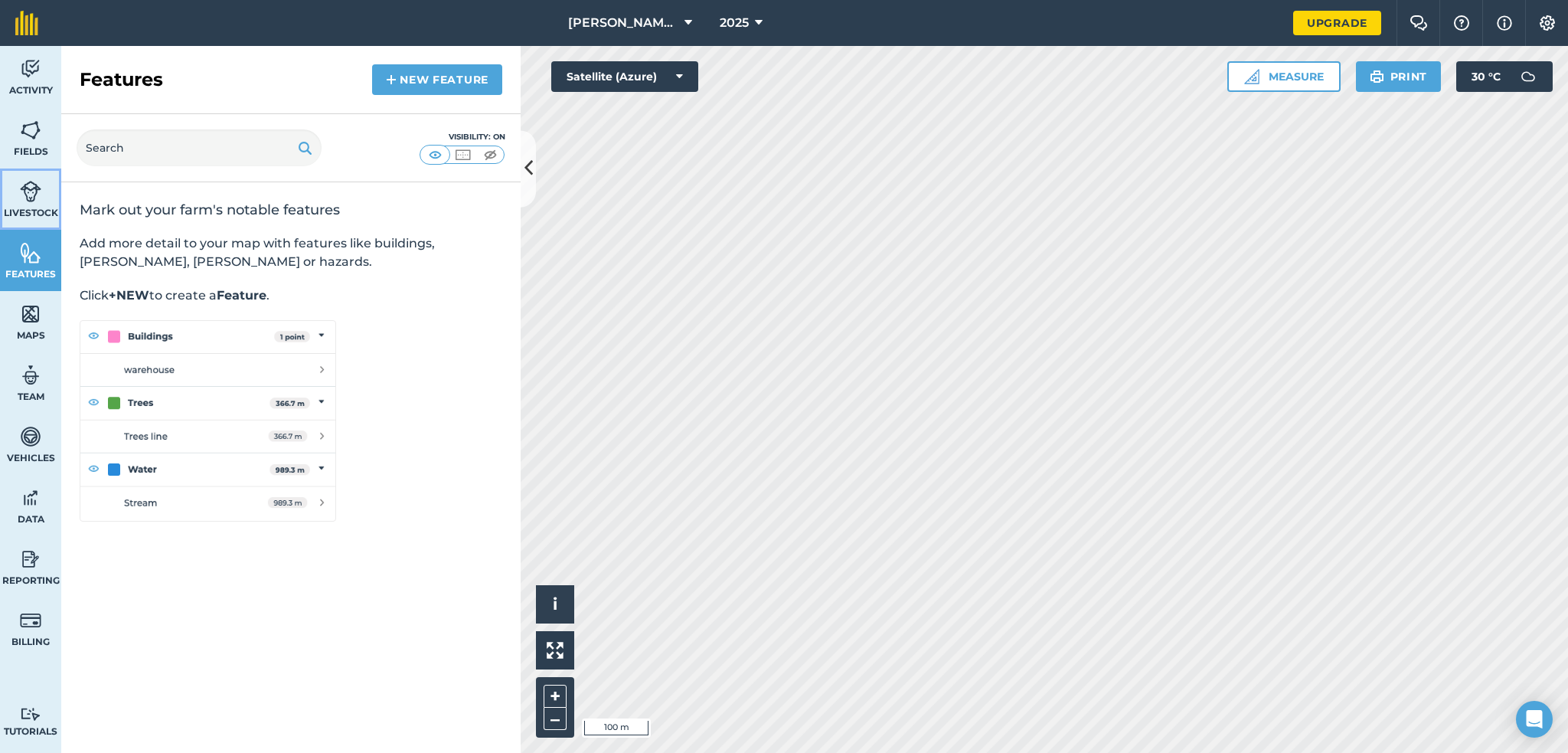
click at [47, 201] on link "Livestock" at bounding box center [30, 199] width 61 height 61
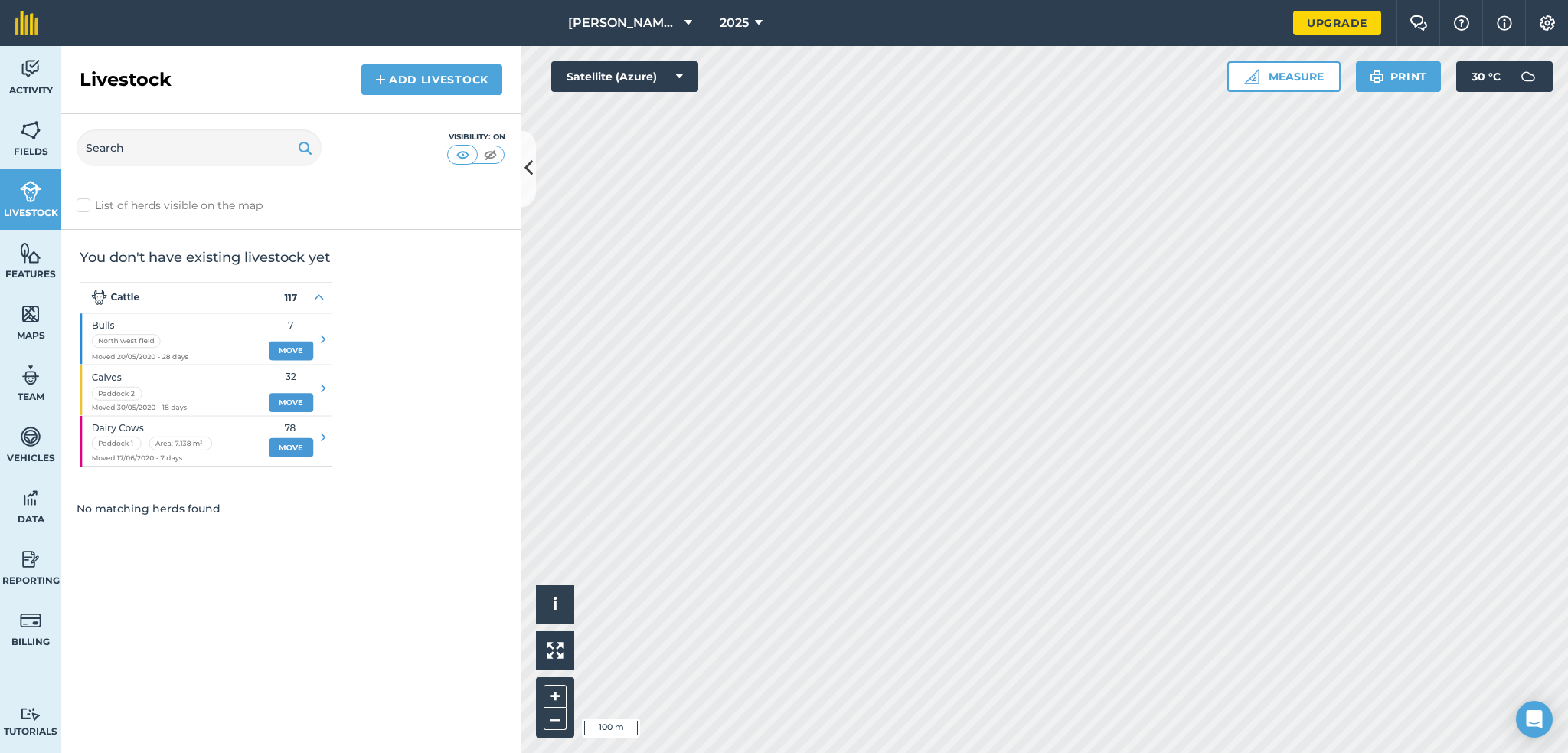
click at [79, 202] on label "List of herds visible on the map" at bounding box center [290, 205] width 429 height 16
click at [79, 202] on input "List of herds visible on the map" at bounding box center [81, 202] width 10 height 10
click at [80, 200] on label "List of herds visible on the map" at bounding box center [290, 205] width 429 height 16
click at [80, 200] on input "List of herds visible on the map" at bounding box center [81, 202] width 10 height 10
checkbox input "false"
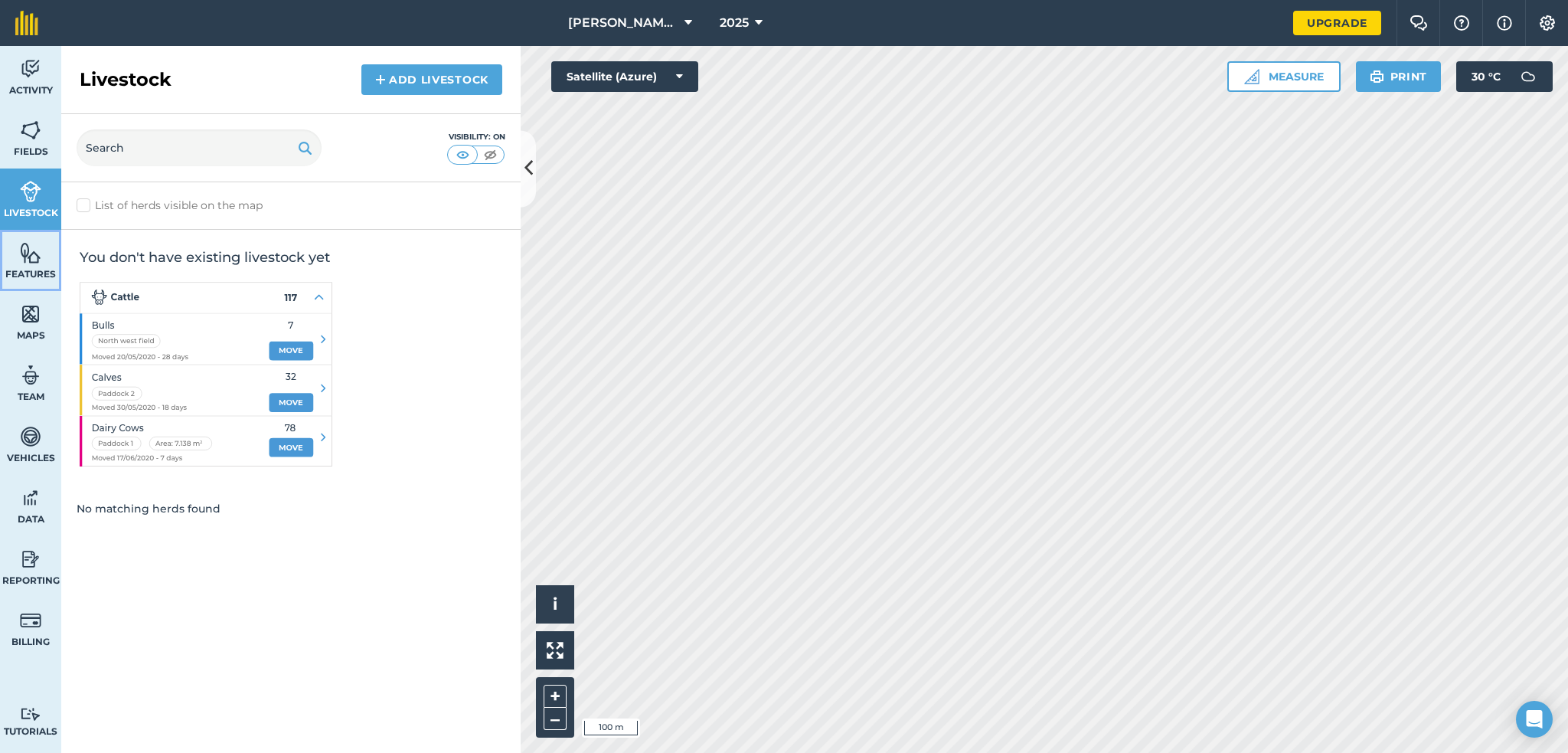
click at [43, 254] on link "Features" at bounding box center [30, 260] width 61 height 61
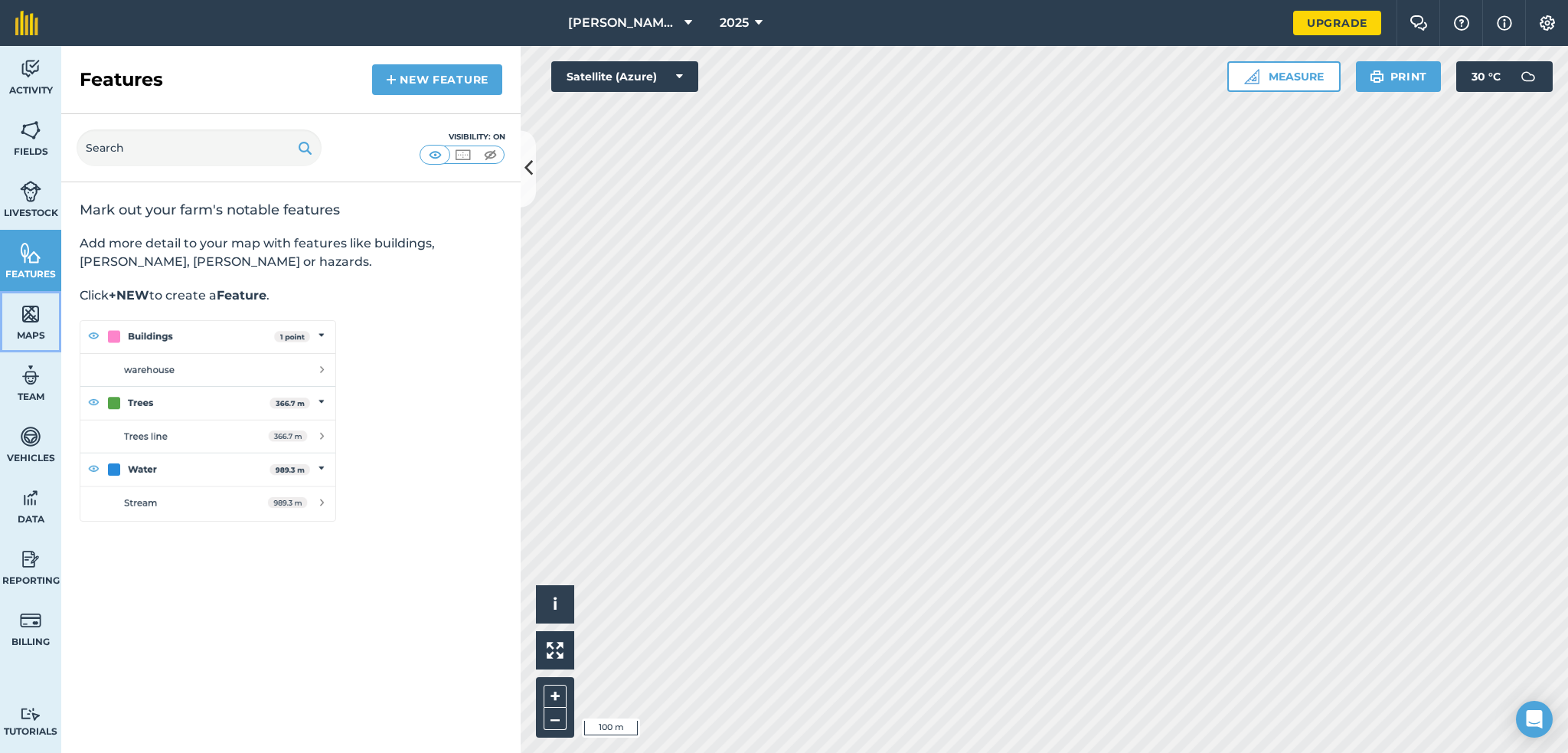
click at [35, 321] on img at bounding box center [30, 314] width 21 height 23
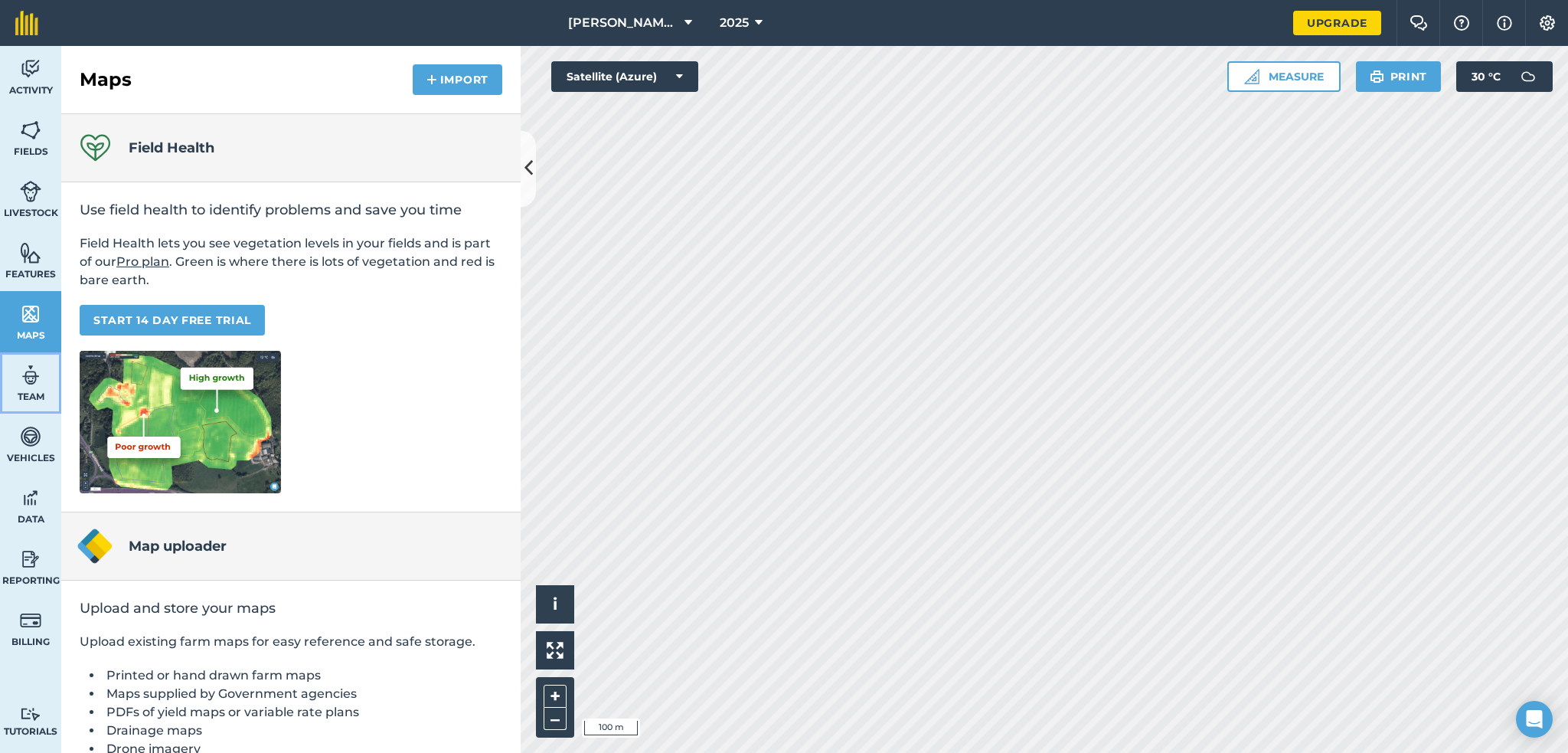
click at [30, 388] on link "Team" at bounding box center [30, 383] width 61 height 61
select select "MEMBER"
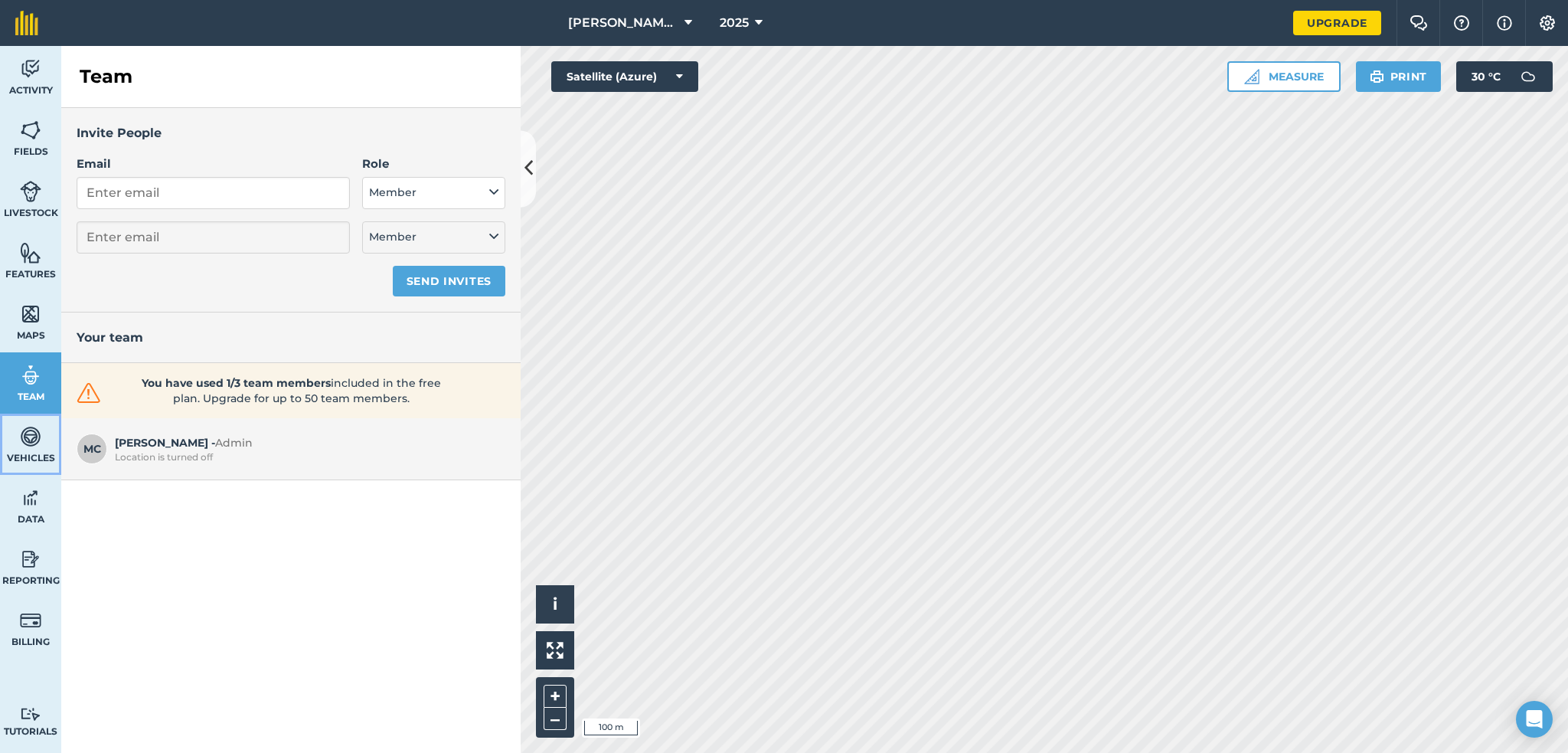
click at [34, 447] on img at bounding box center [30, 436] width 21 height 23
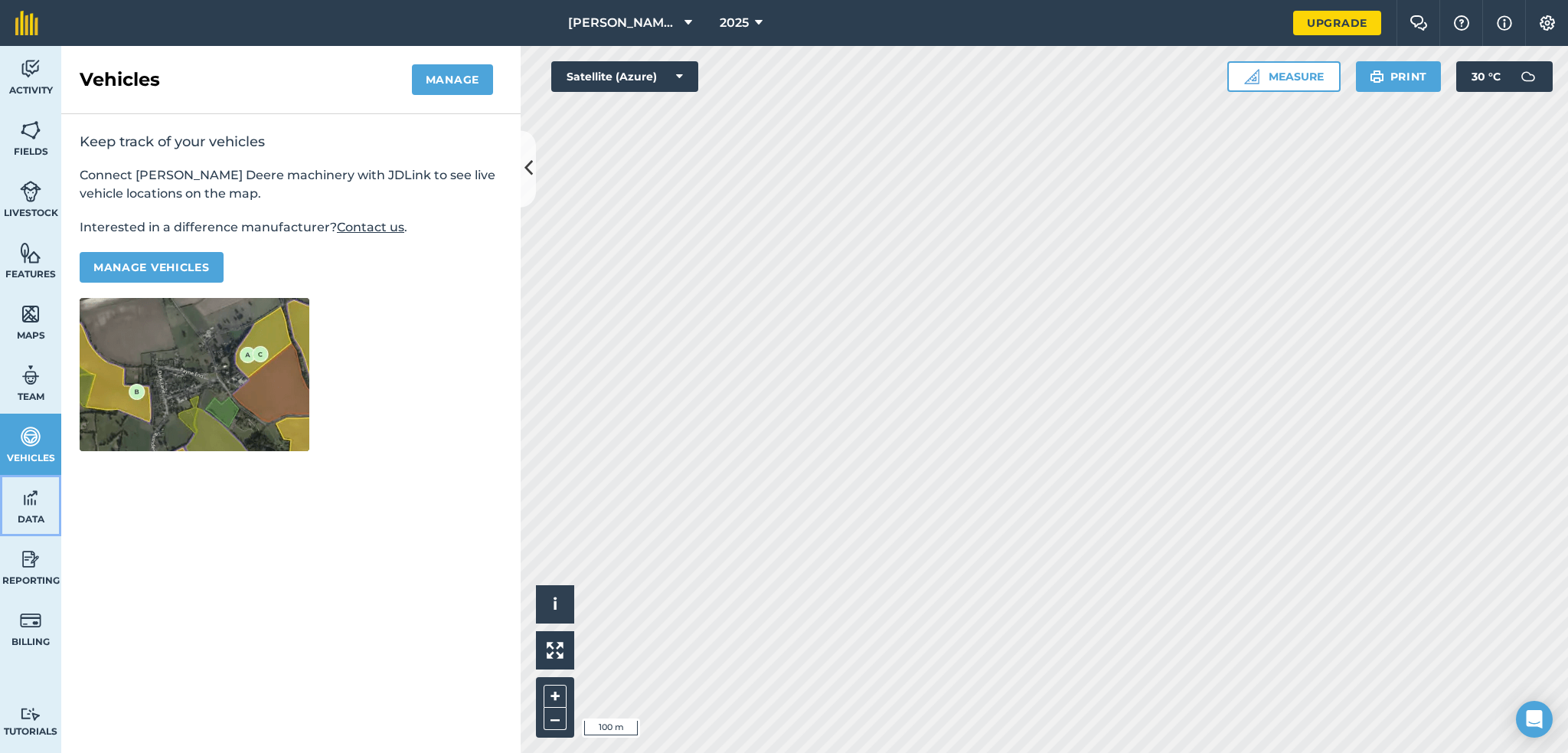
click at [22, 482] on link "Data" at bounding box center [30, 505] width 61 height 61
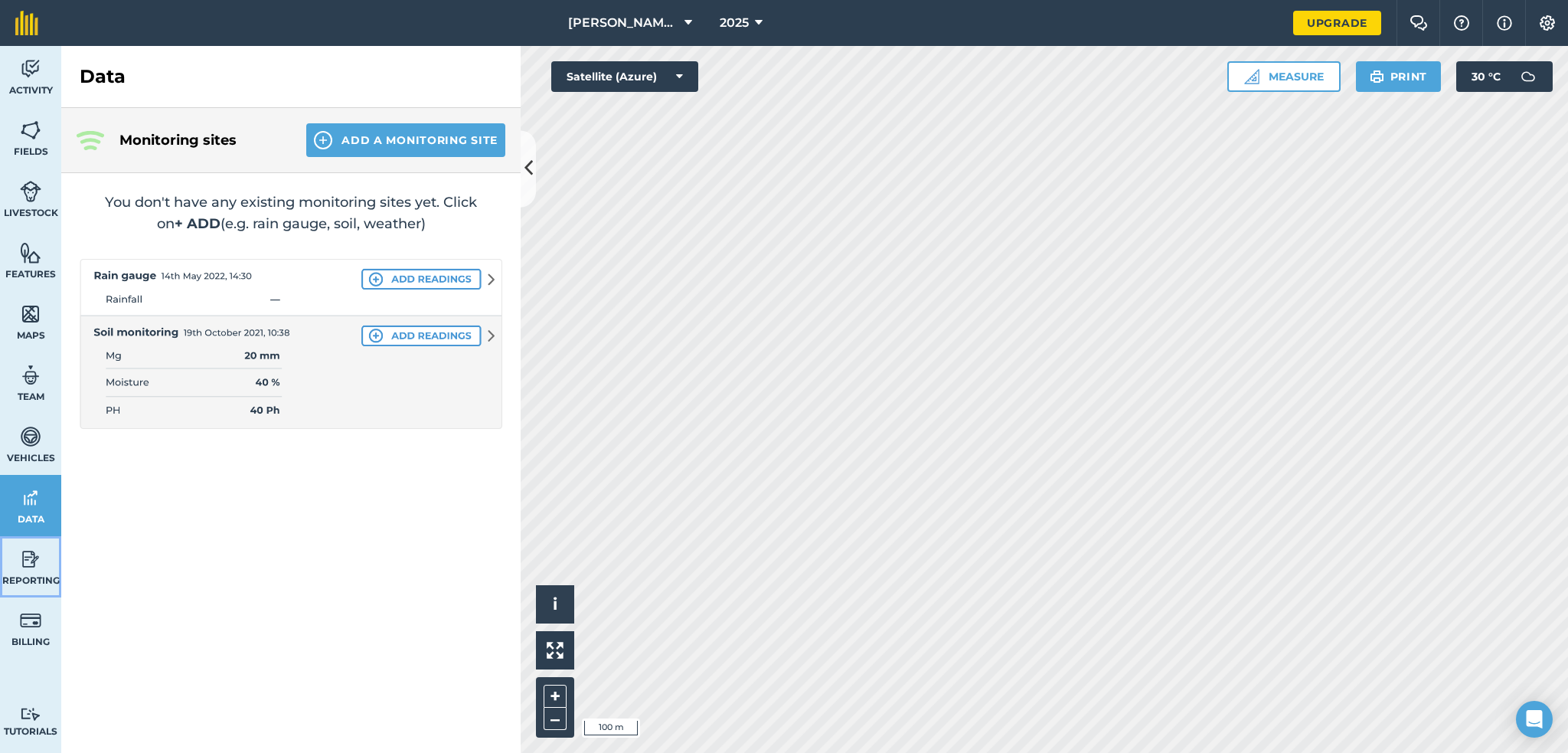
click at [37, 565] on img at bounding box center [30, 559] width 21 height 23
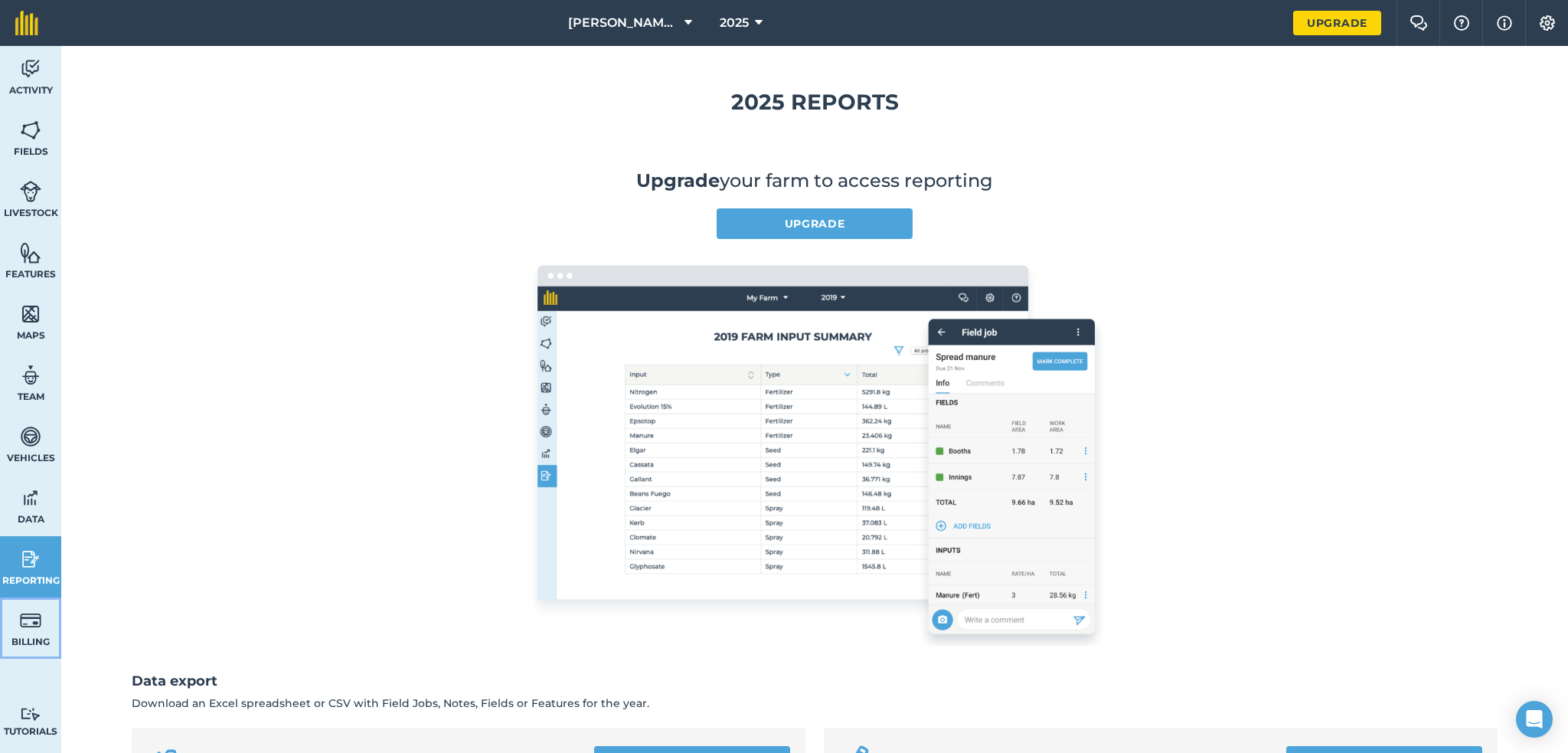
click at [22, 621] on img at bounding box center [30, 620] width 21 height 23
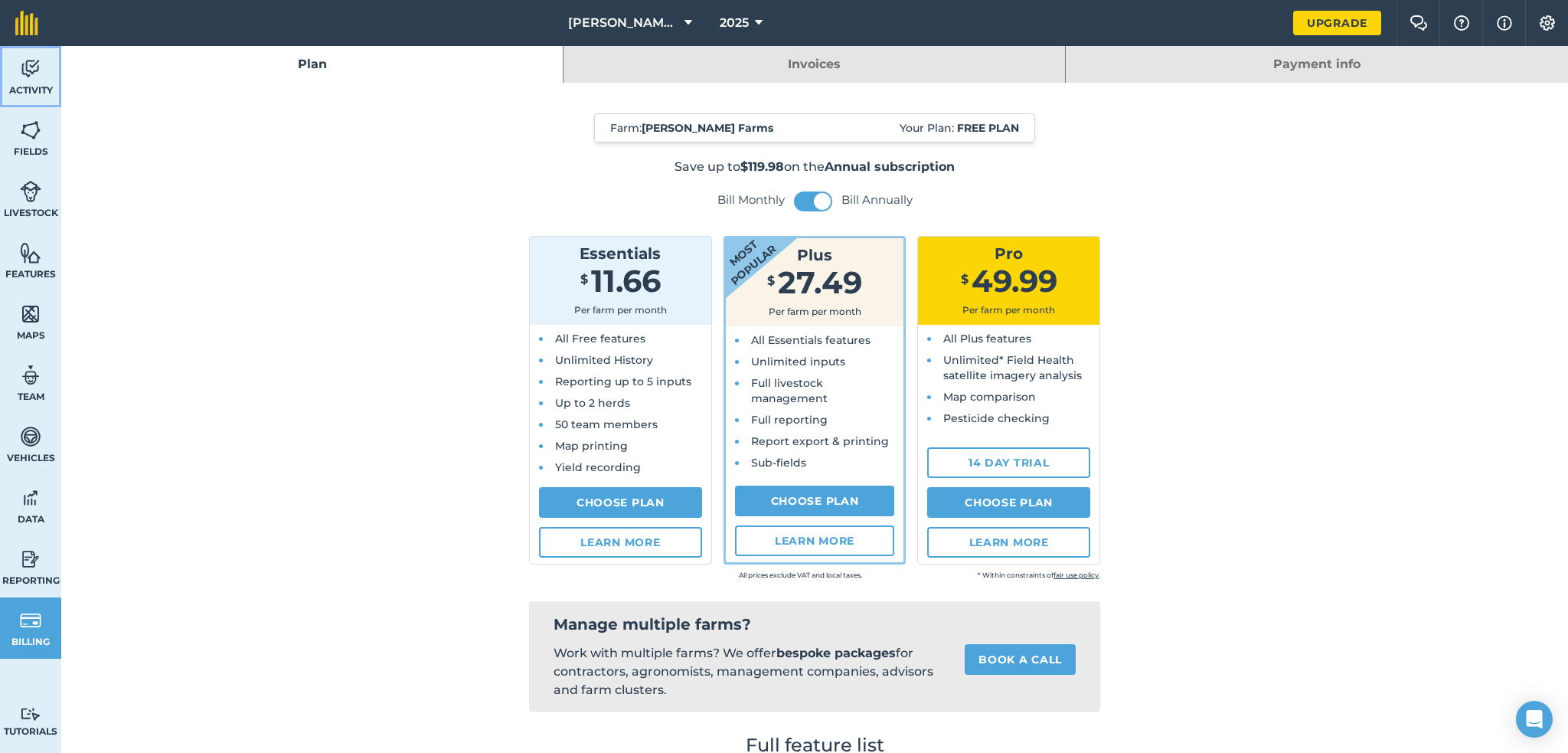
click at [34, 84] on span "Activity" at bounding box center [30, 90] width 61 height 12
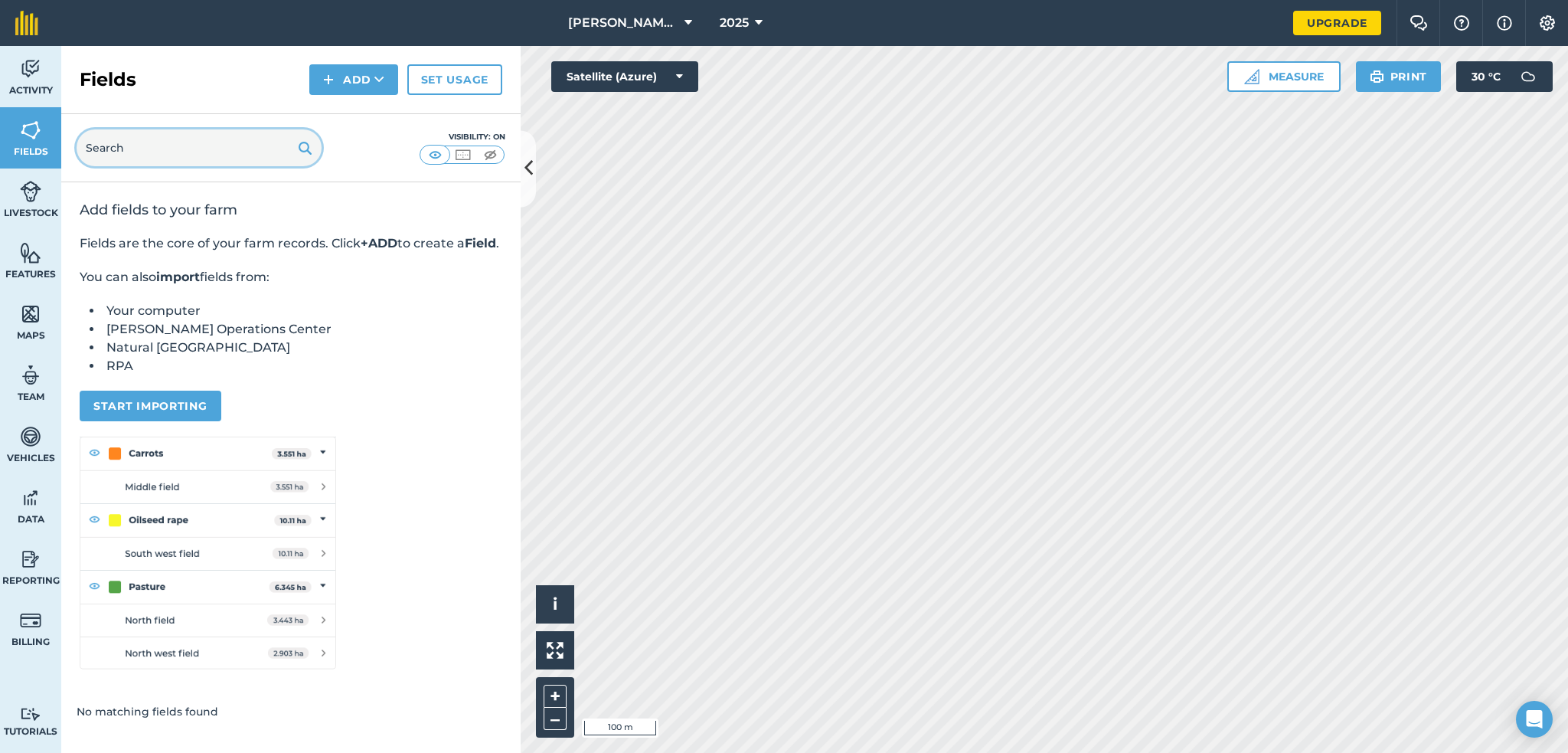
click at [150, 143] on input "text" at bounding box center [199, 148] width 245 height 37
type input "Peppers"
click at [356, 73] on button "Add" at bounding box center [354, 80] width 89 height 30
click at [363, 111] on link "Draw" at bounding box center [354, 114] width 84 height 33
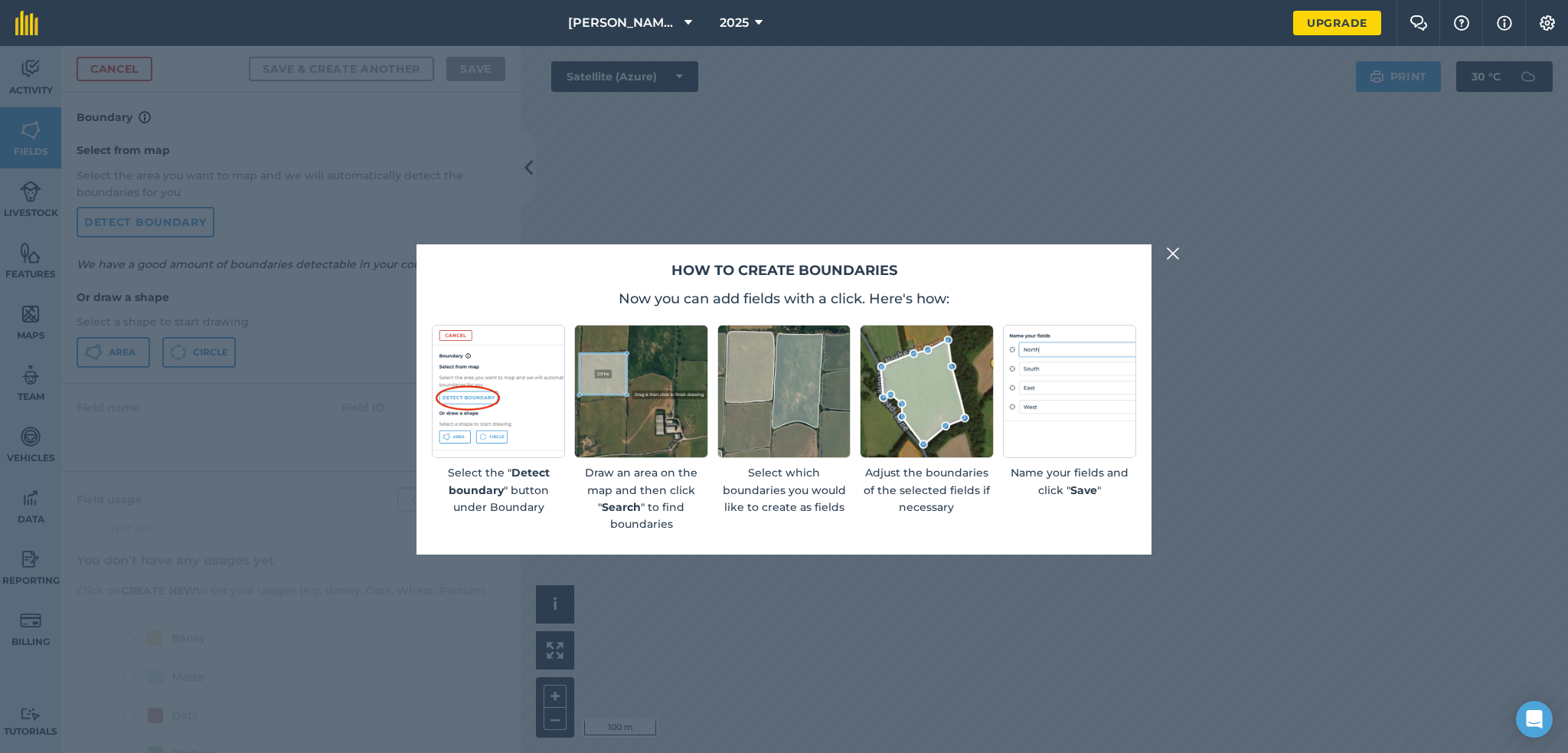
click at [1176, 244] on img at bounding box center [1173, 253] width 14 height 18
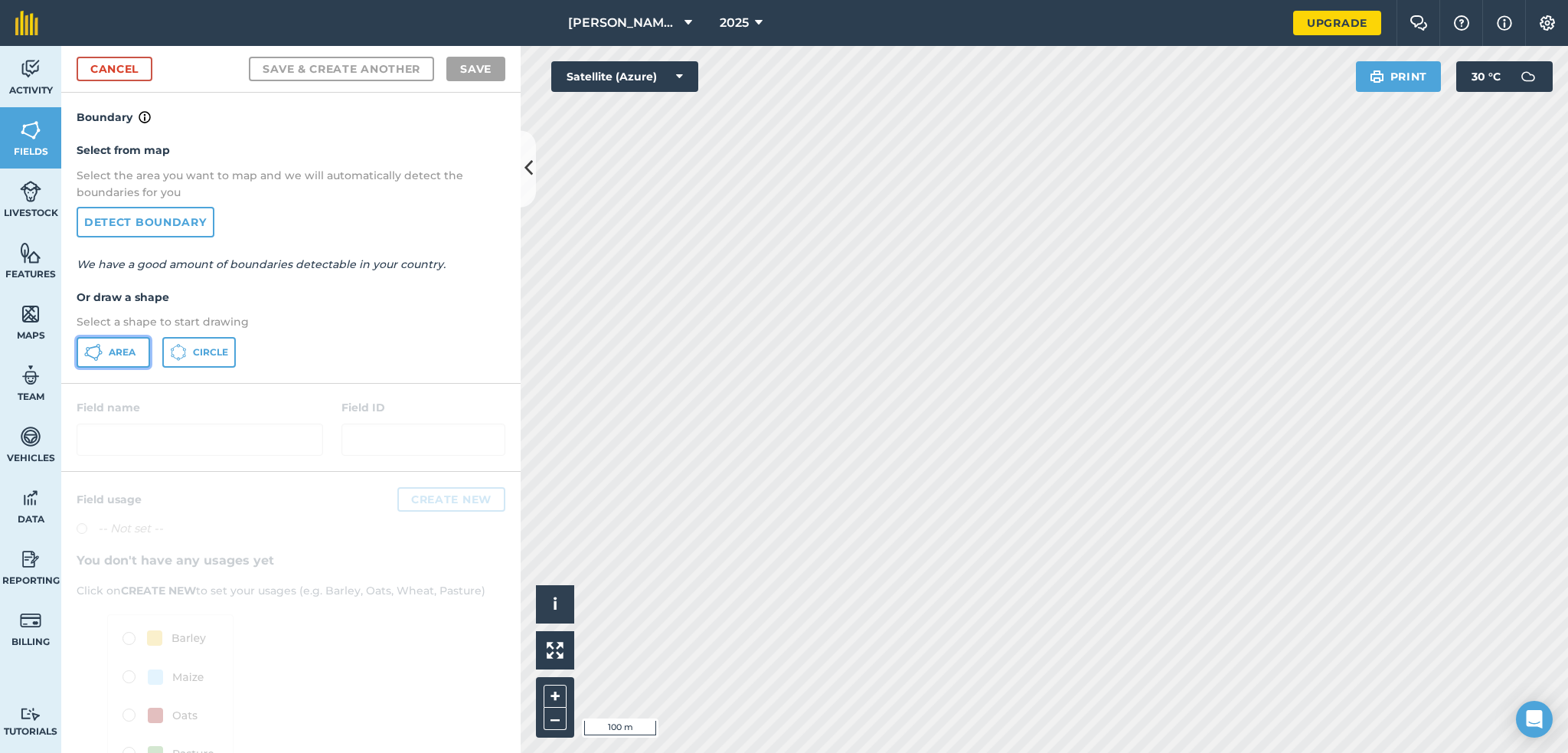
click at [122, 355] on span "Area" at bounding box center [123, 352] width 27 height 12
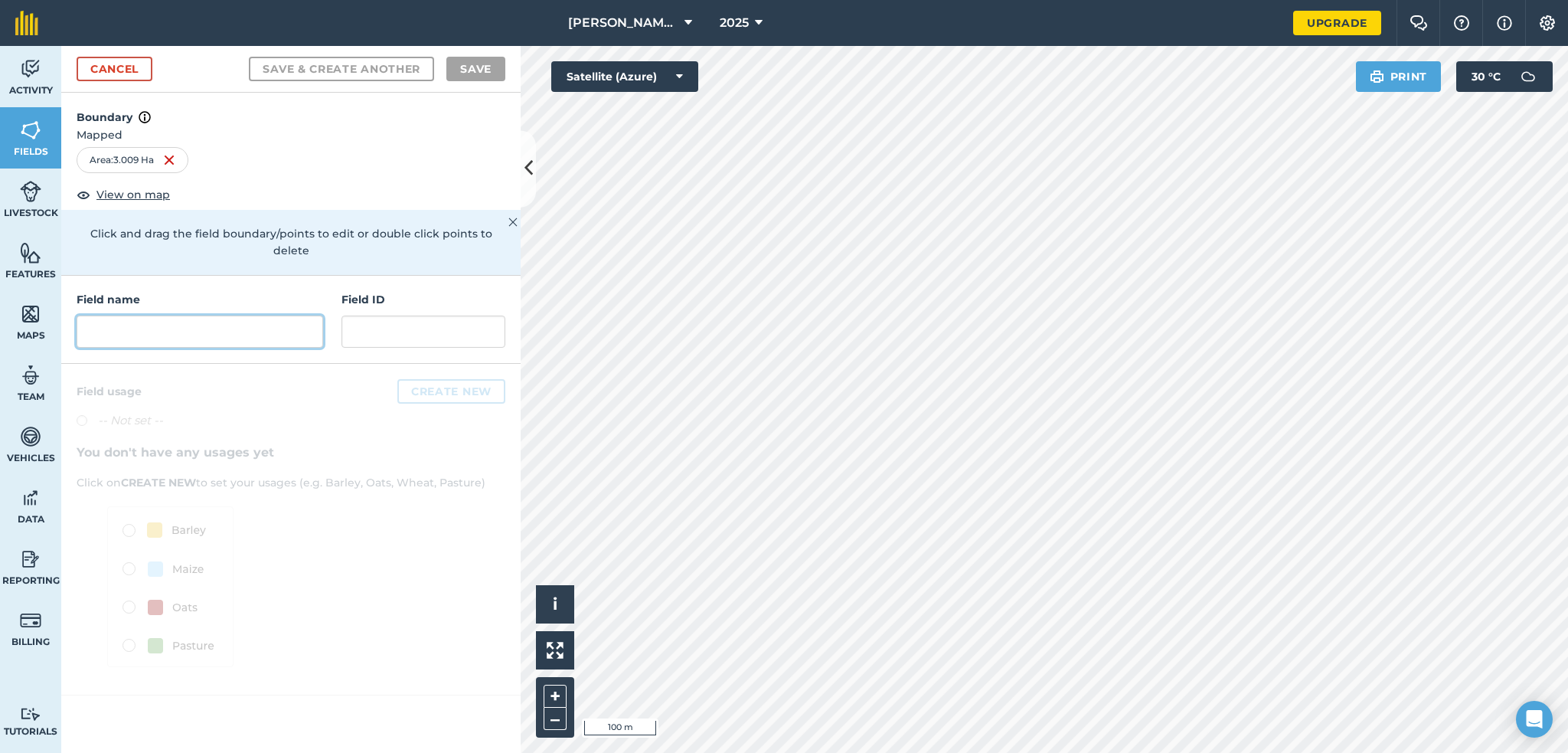
click at [204, 315] on input "text" at bounding box center [200, 331] width 247 height 32
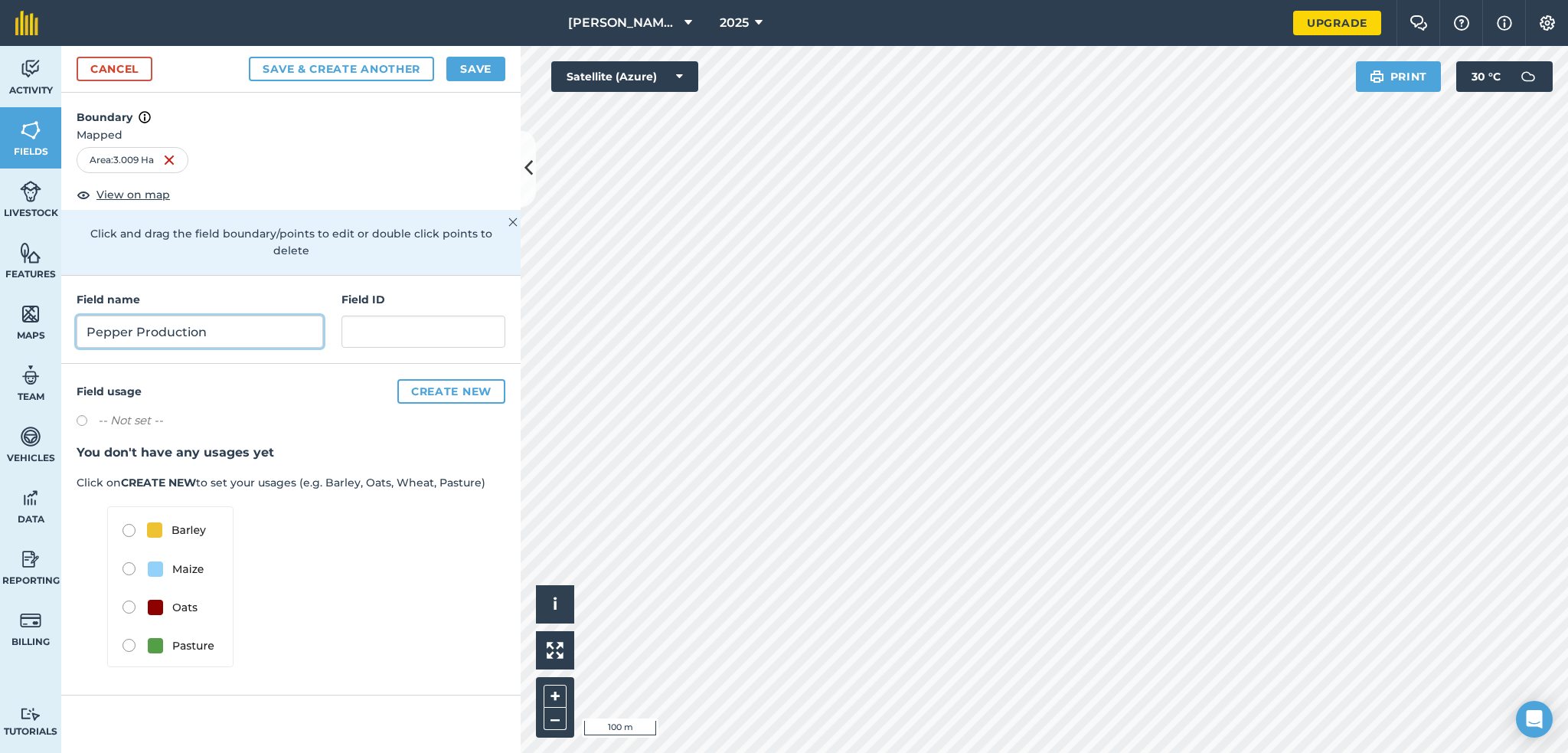
type input "Pepper Production"
click at [376, 380] on h4 "Field usage Create new" at bounding box center [290, 391] width 429 height 25
click at [463, 79] on button "Save" at bounding box center [476, 68] width 59 height 25
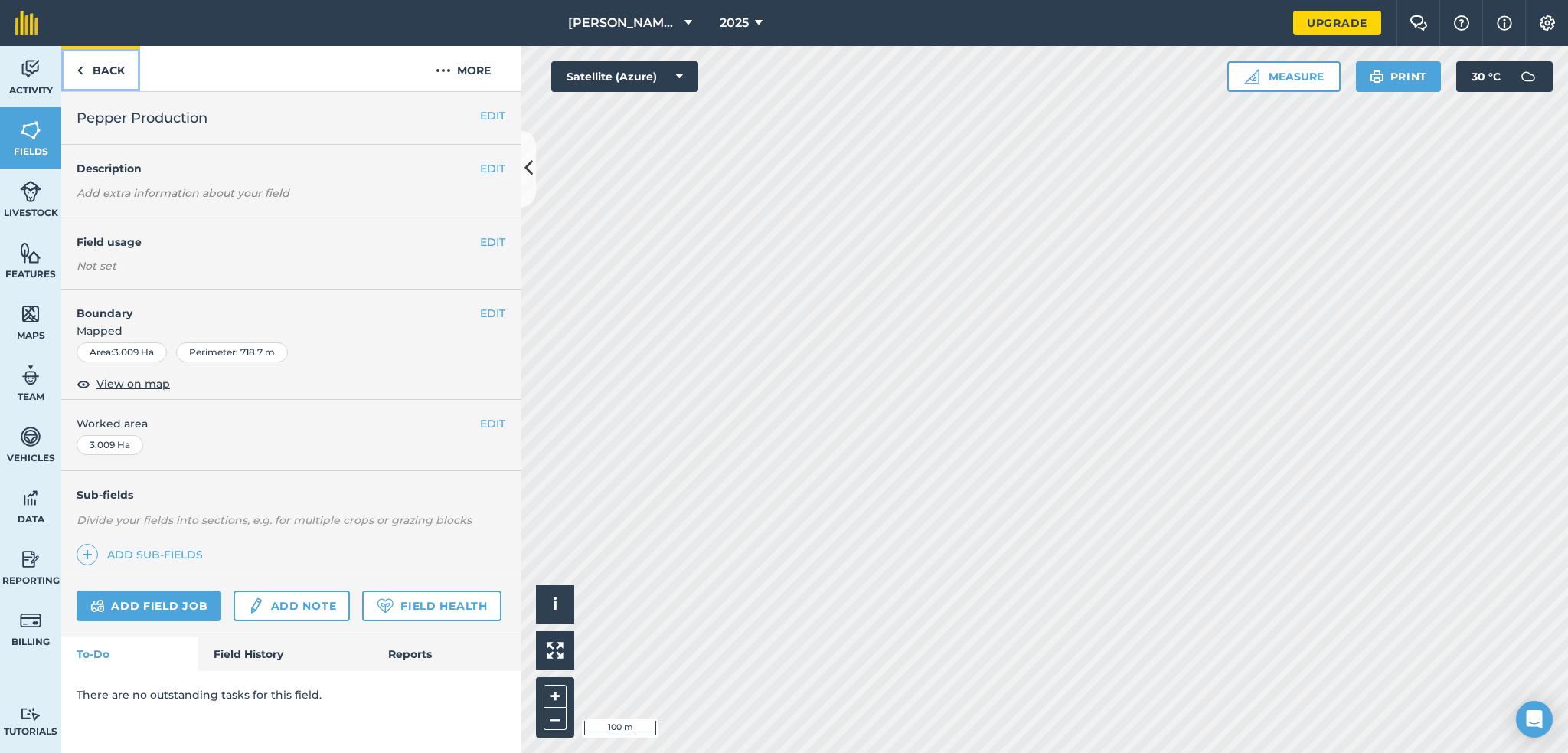
click at [101, 76] on link "Back" at bounding box center [100, 68] width 79 height 45
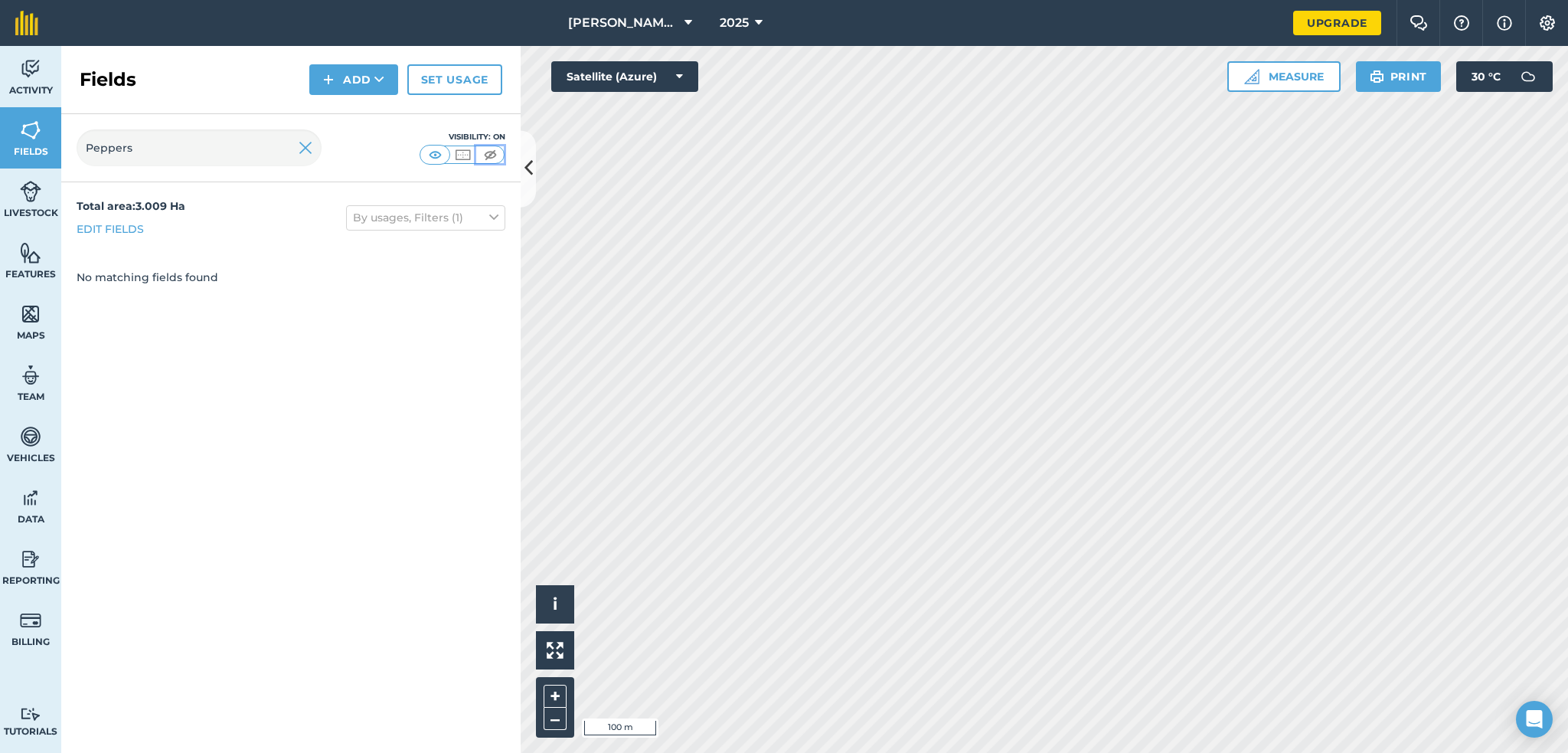
click at [491, 155] on img at bounding box center [490, 154] width 19 height 15
click at [441, 157] on img at bounding box center [435, 154] width 19 height 15
click at [455, 154] on img at bounding box center [463, 154] width 19 height 15
click at [435, 160] on img at bounding box center [435, 154] width 19 height 15
click at [199, 148] on input "Peppers" at bounding box center [199, 148] width 245 height 37
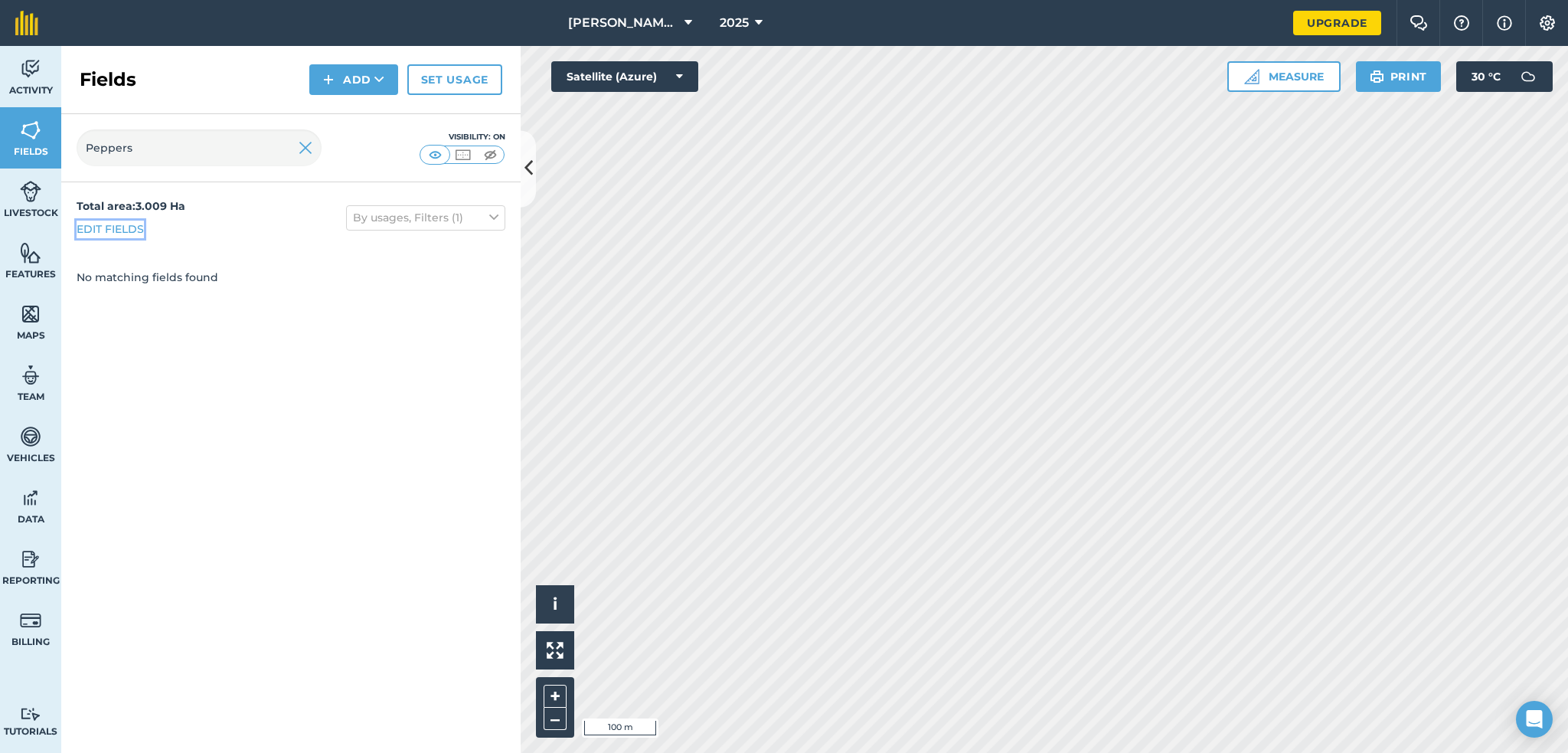
click at [91, 234] on link "Edit fields" at bounding box center [110, 228] width 68 height 17
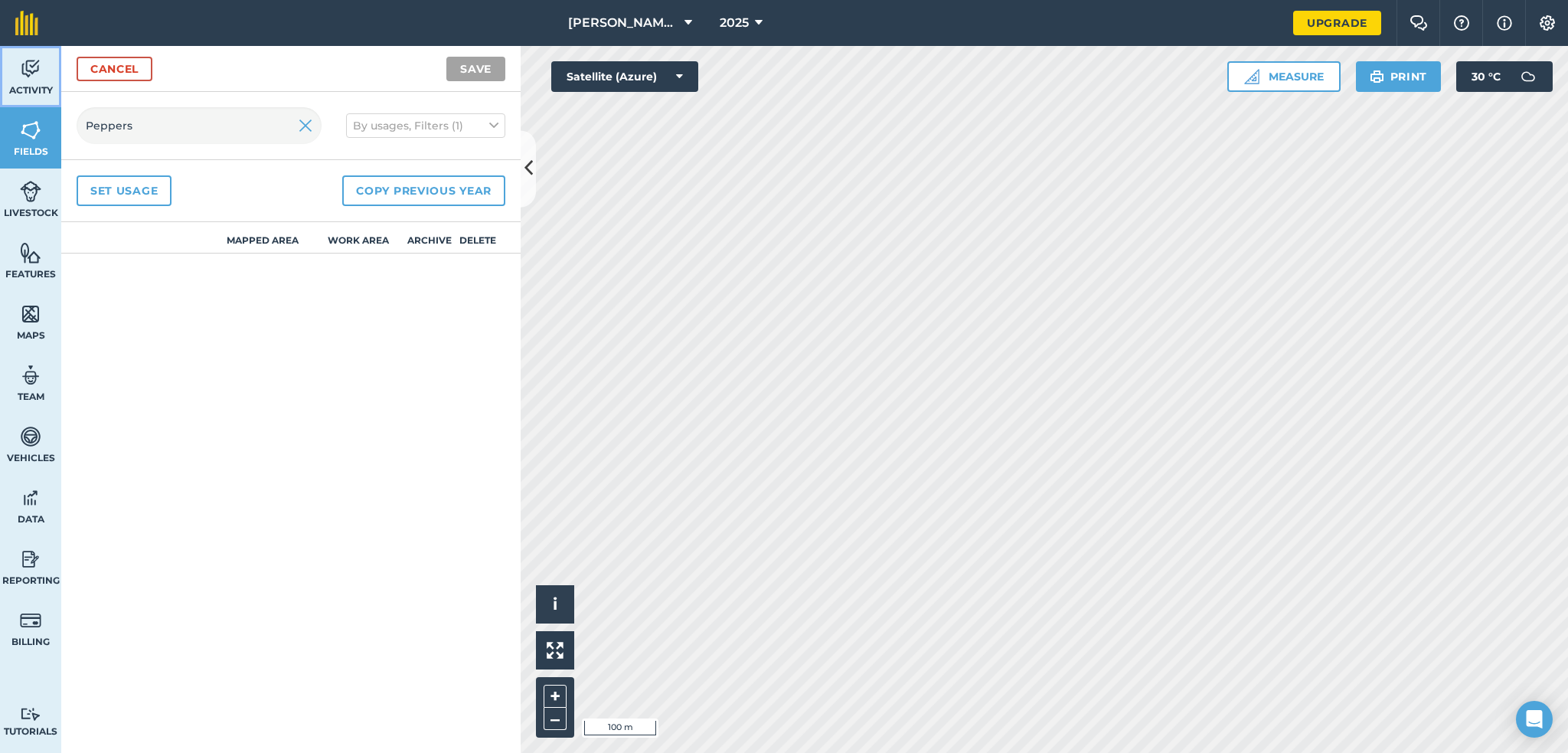
click at [41, 92] on span "Activity" at bounding box center [30, 90] width 61 height 12
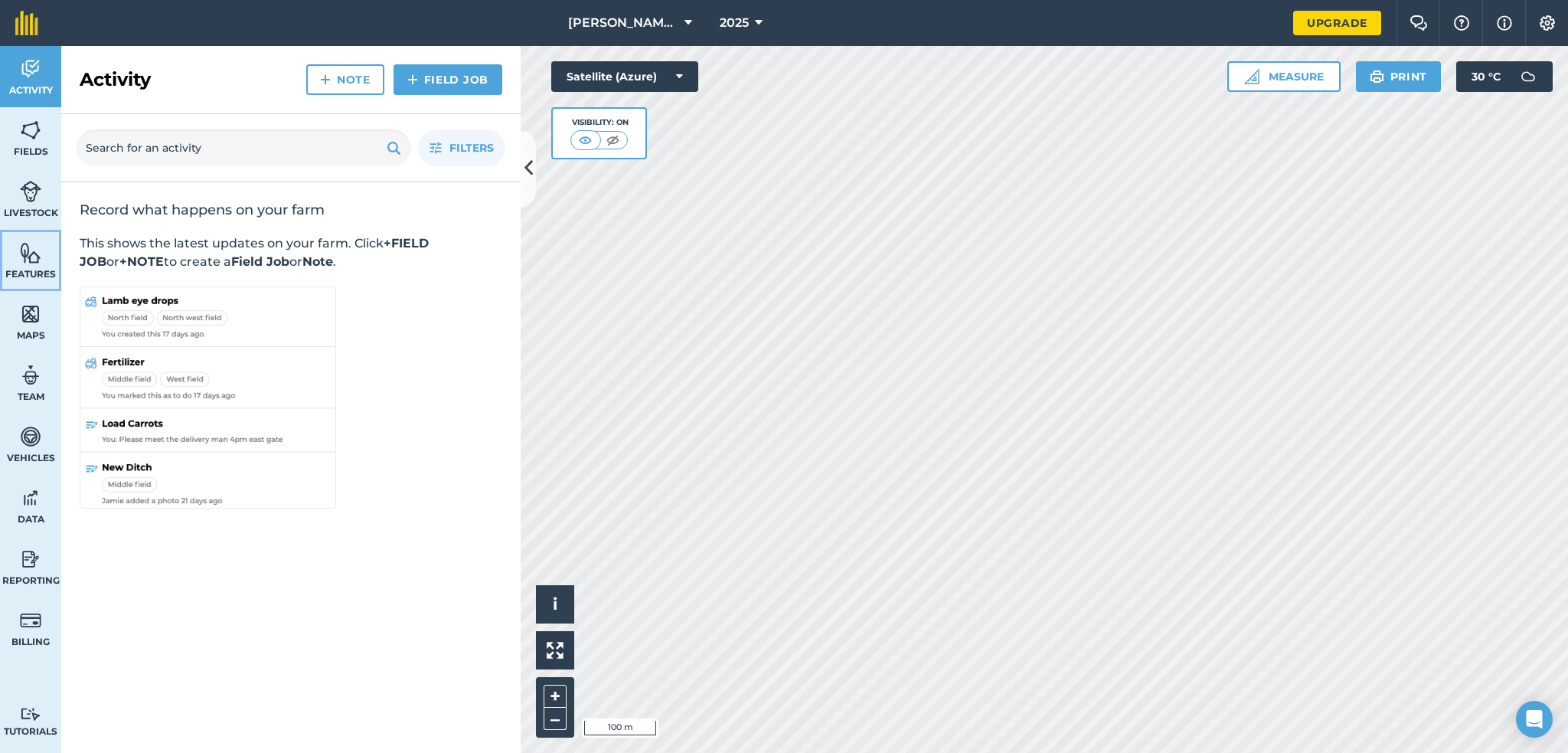
drag, startPoint x: 40, startPoint y: 267, endPoint x: 53, endPoint y: 295, distance: 30.9
click at [40, 267] on link "Features" at bounding box center [30, 260] width 61 height 61
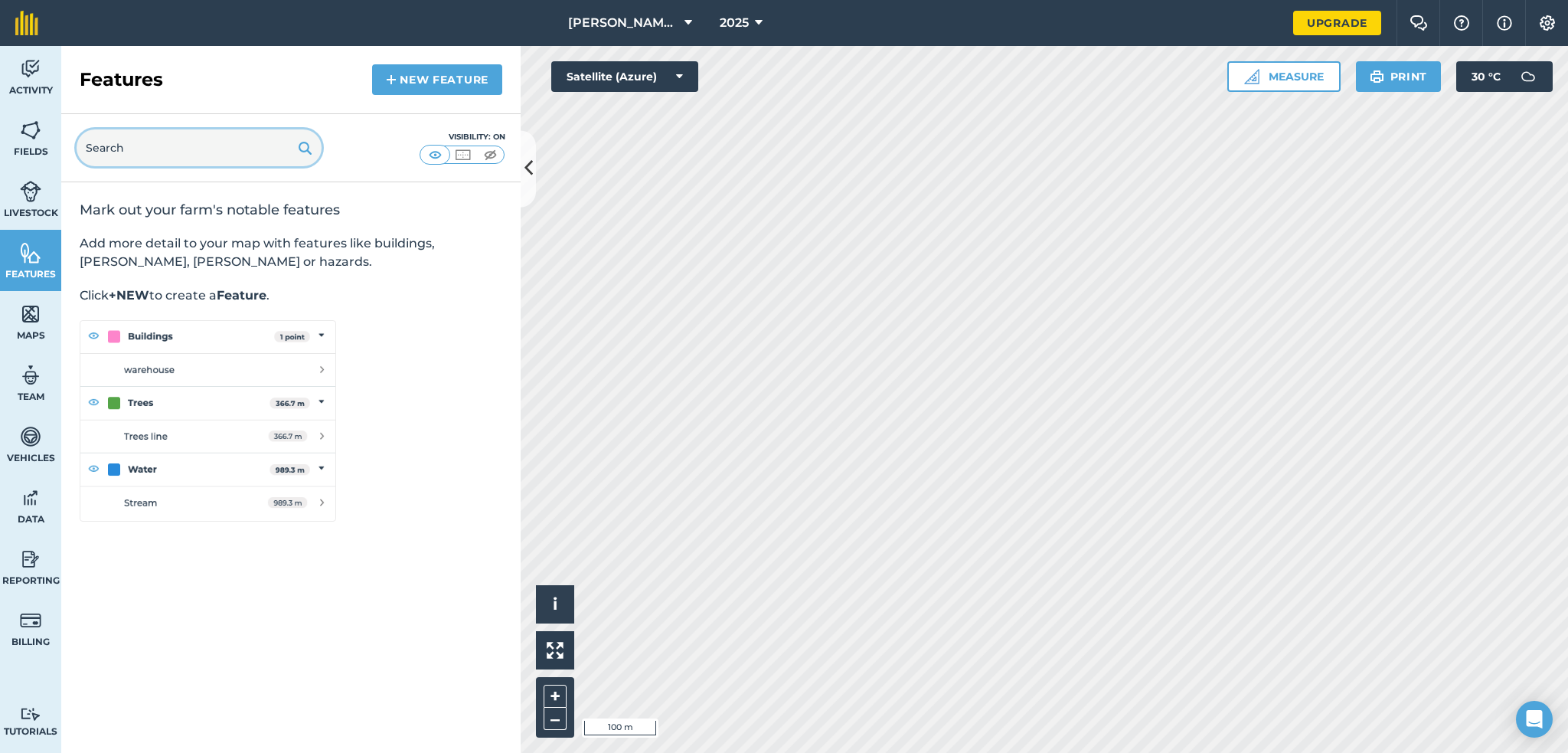
click at [182, 152] on input "text" at bounding box center [199, 148] width 245 height 37
type input "fence"
click at [182, 152] on input "fence" at bounding box center [199, 148] width 245 height 37
click at [392, 68] on link "New feature" at bounding box center [438, 80] width 130 height 30
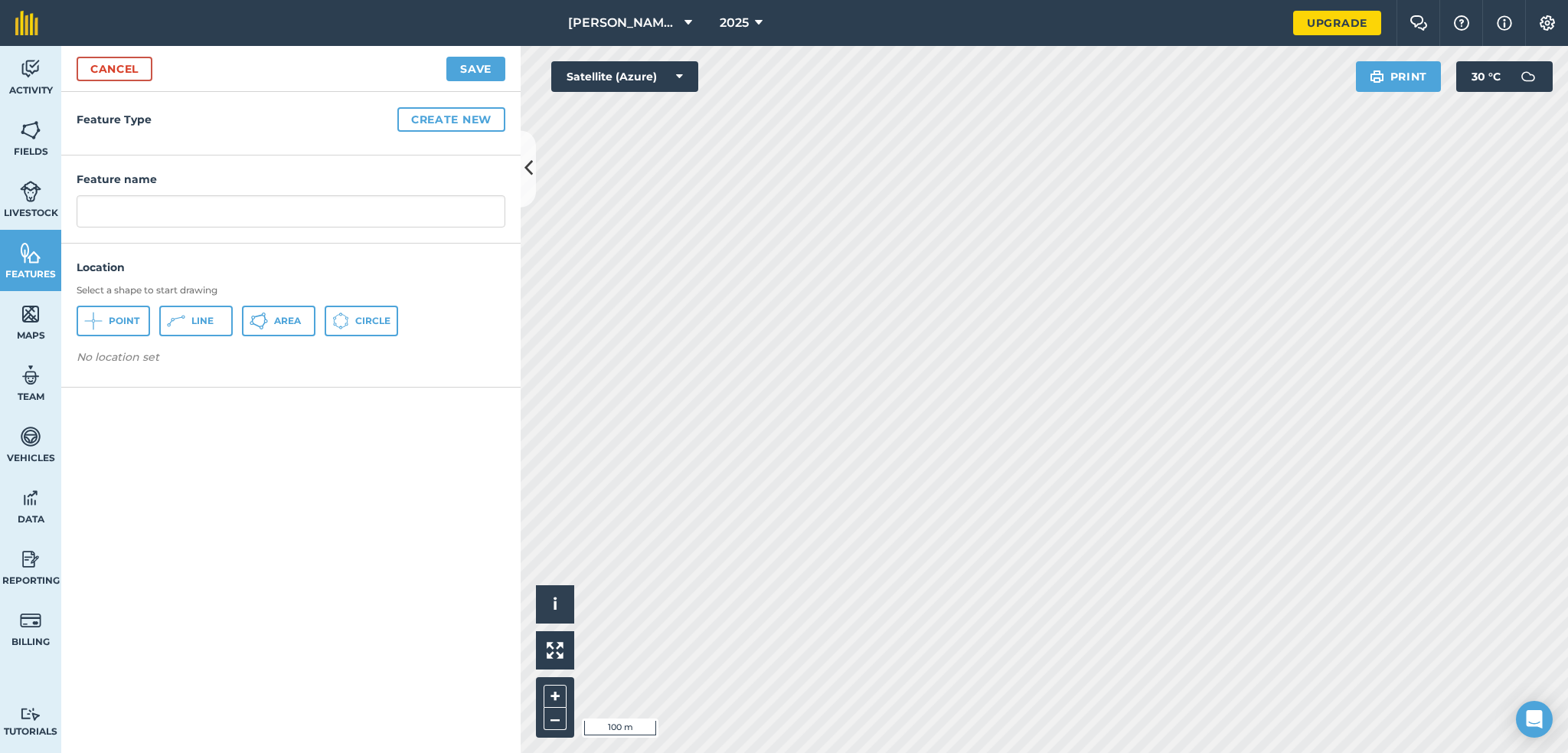
click at [192, 230] on div "Feature name" at bounding box center [290, 199] width 459 height 88
click at [190, 222] on input "text" at bounding box center [290, 211] width 429 height 32
click at [446, 57] on button "Save" at bounding box center [476, 68] width 59 height 25
click at [193, 322] on span "Line" at bounding box center [203, 321] width 22 height 12
click at [143, 219] on input "Fence" at bounding box center [290, 211] width 429 height 32
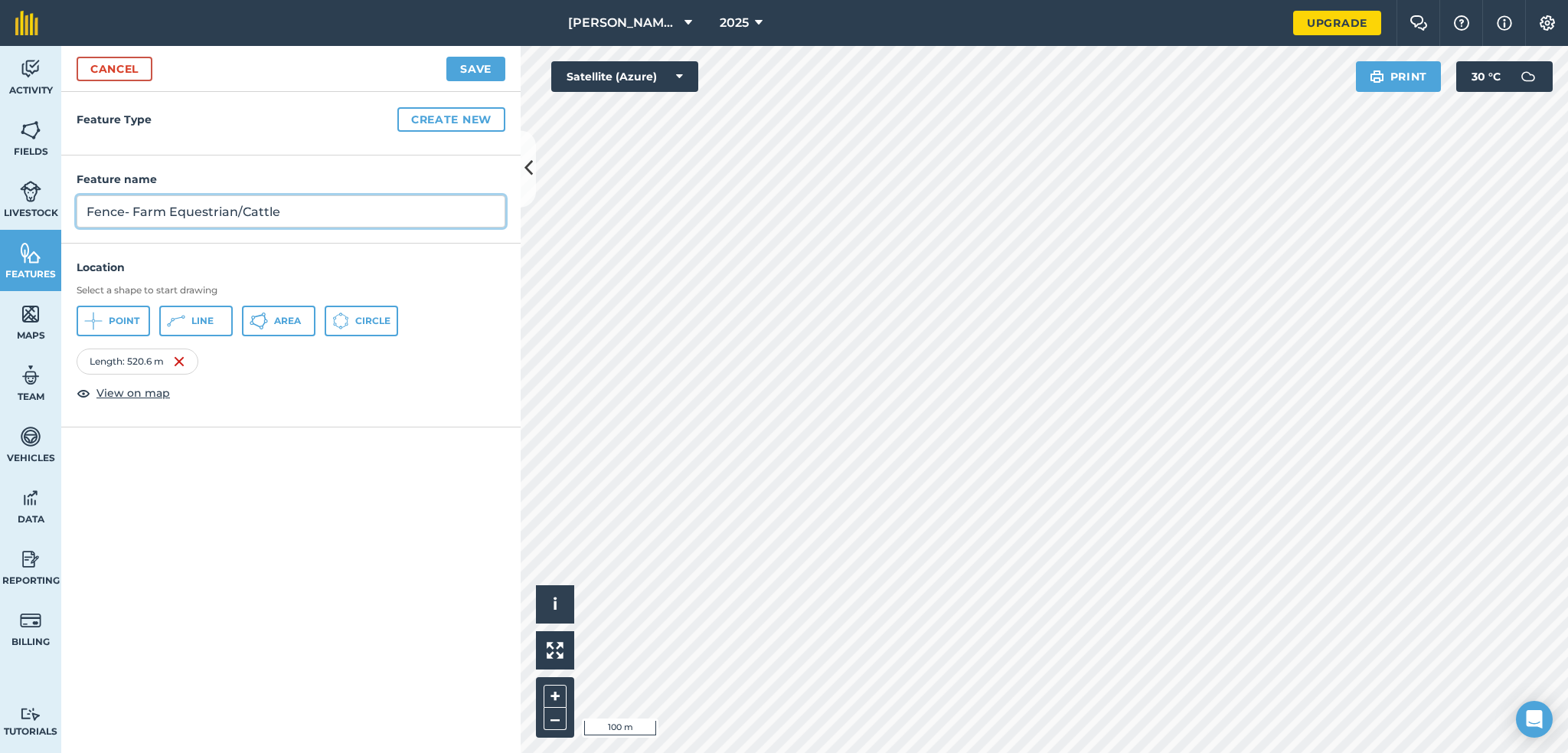
type input "Fence- Farm Equestrian/Cattle"
click at [305, 177] on h4 "Feature name" at bounding box center [290, 179] width 429 height 17
click at [469, 63] on button "Save" at bounding box center [476, 68] width 59 height 25
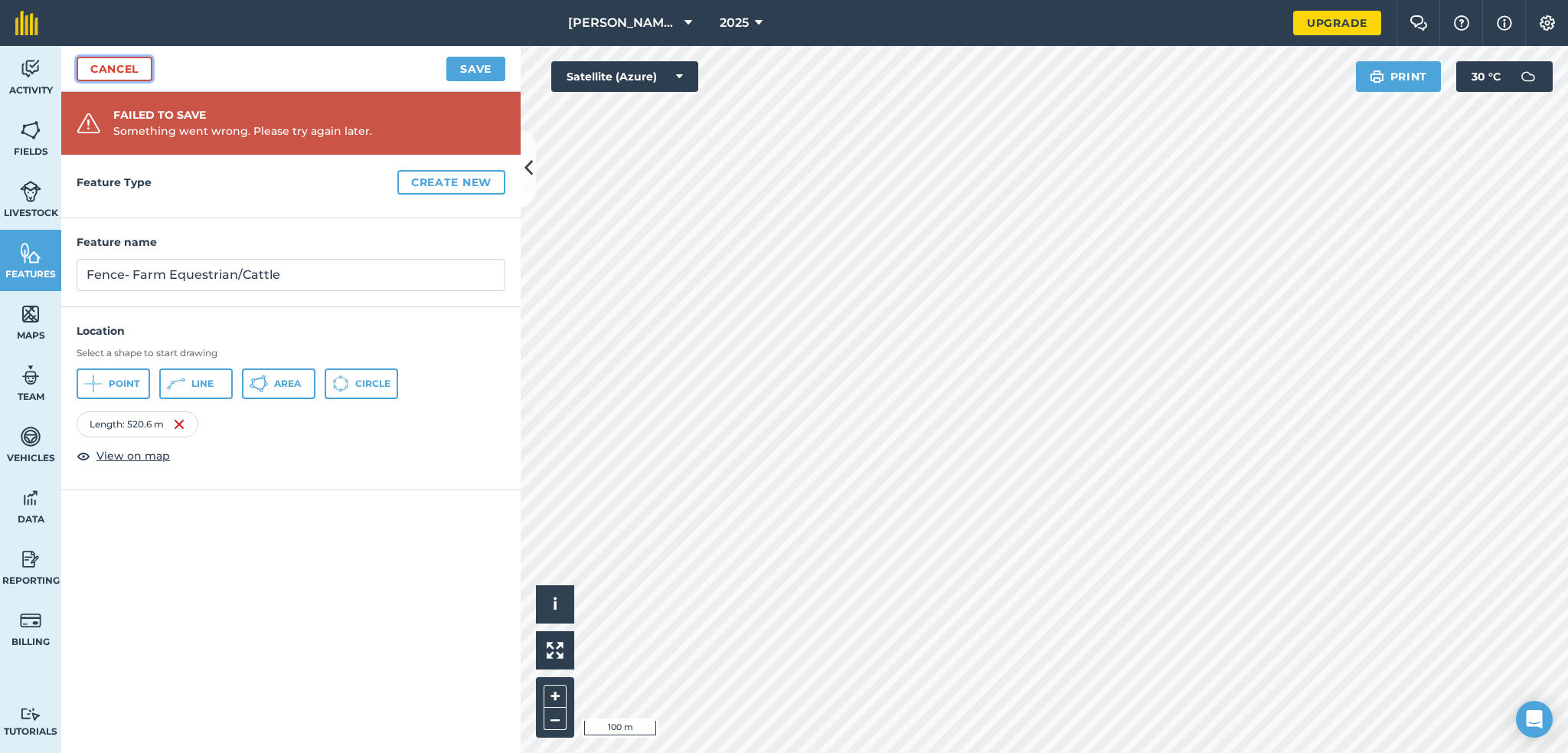
click at [146, 58] on link "Cancel" at bounding box center [114, 68] width 76 height 25
